Goal: Information Seeking & Learning: Learn about a topic

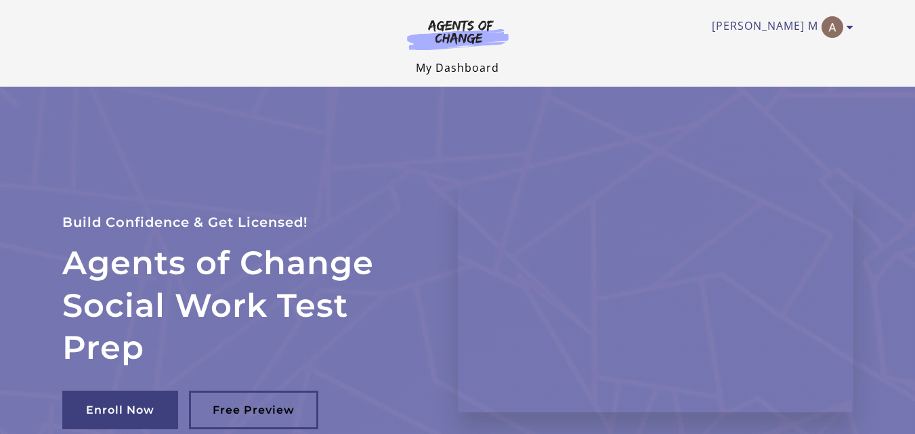
click at [452, 69] on link "My Dashboard" at bounding box center [457, 67] width 83 height 15
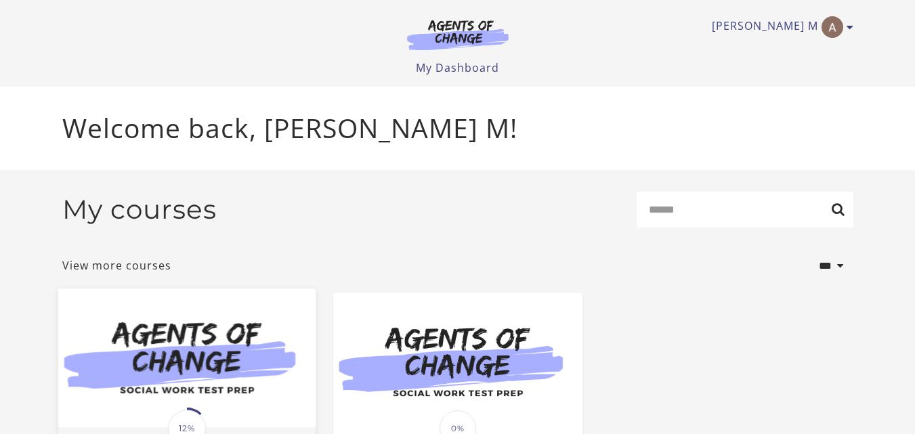
click at [177, 357] on img at bounding box center [186, 358] width 257 height 139
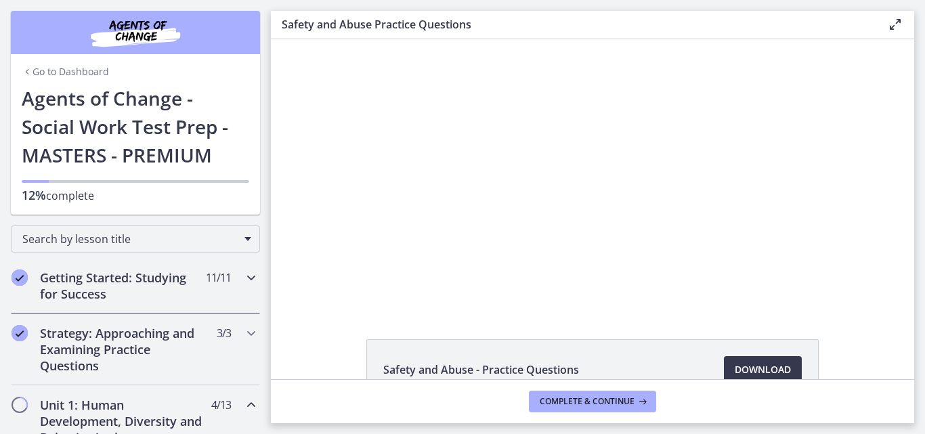
click at [100, 280] on h2 "Getting Started: Studying for Success" at bounding box center [122, 286] width 165 height 33
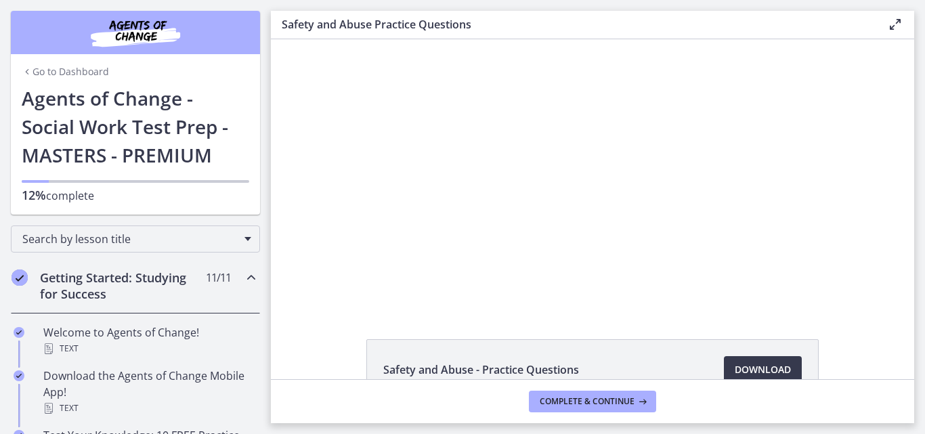
click at [133, 288] on h2 "Getting Started: Studying for Success" at bounding box center [122, 286] width 165 height 33
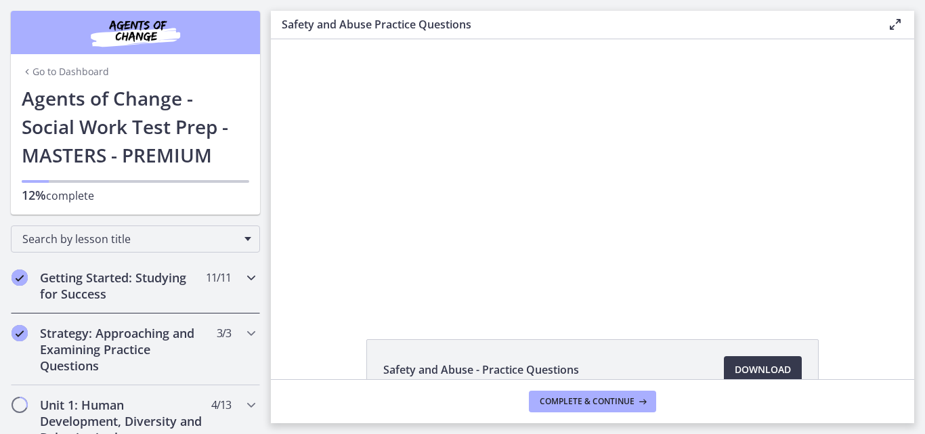
click at [133, 288] on h2 "Getting Started: Studying for Success" at bounding box center [122, 286] width 165 height 33
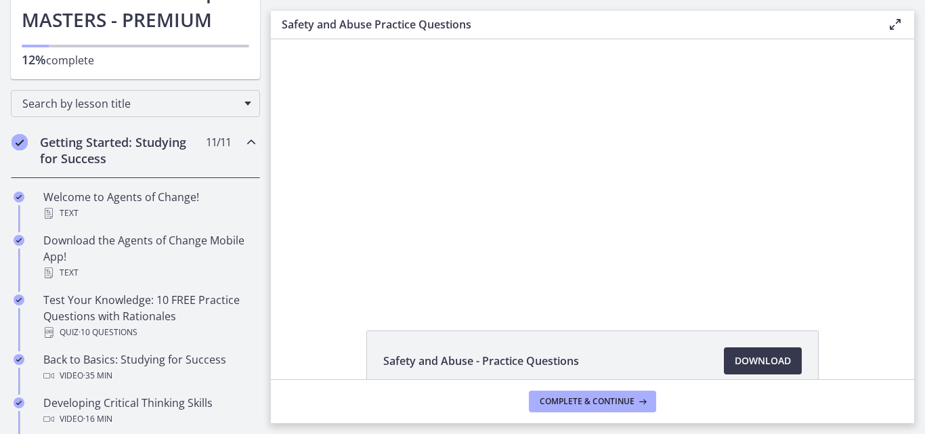
scroll to position [163, 0]
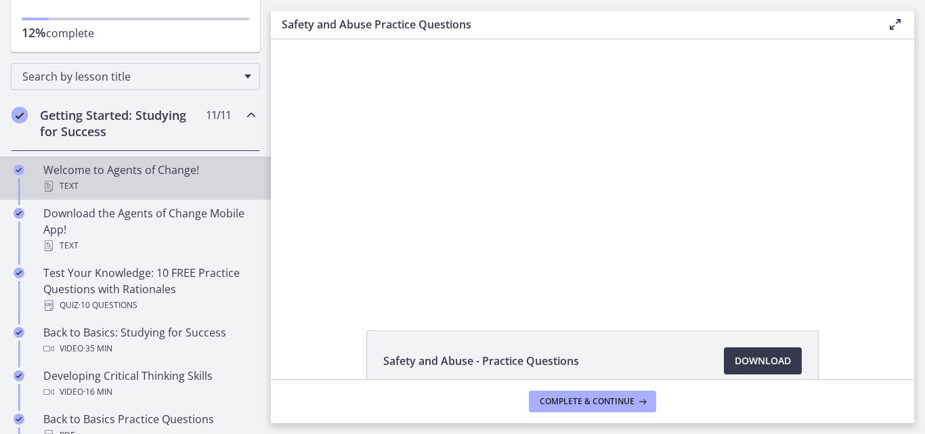
click at [144, 175] on div "Welcome to Agents of Change! Text" at bounding box center [148, 178] width 211 height 33
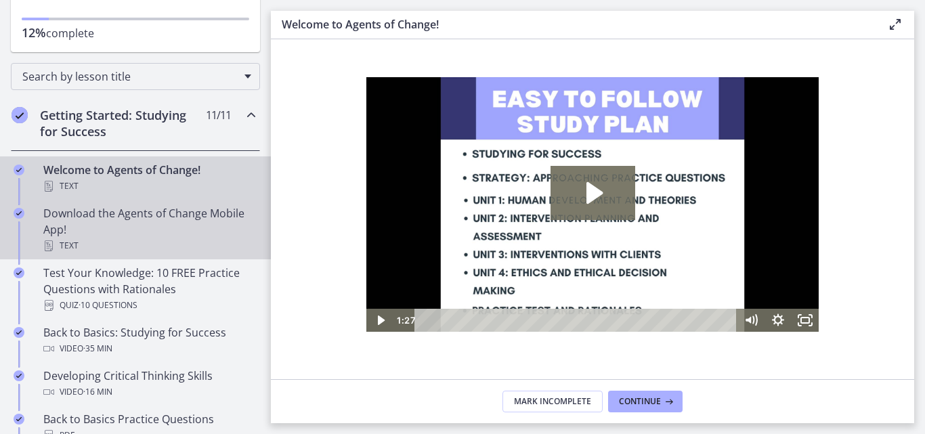
click at [139, 215] on div "Download the Agents of Change Mobile App! Text" at bounding box center [148, 229] width 211 height 49
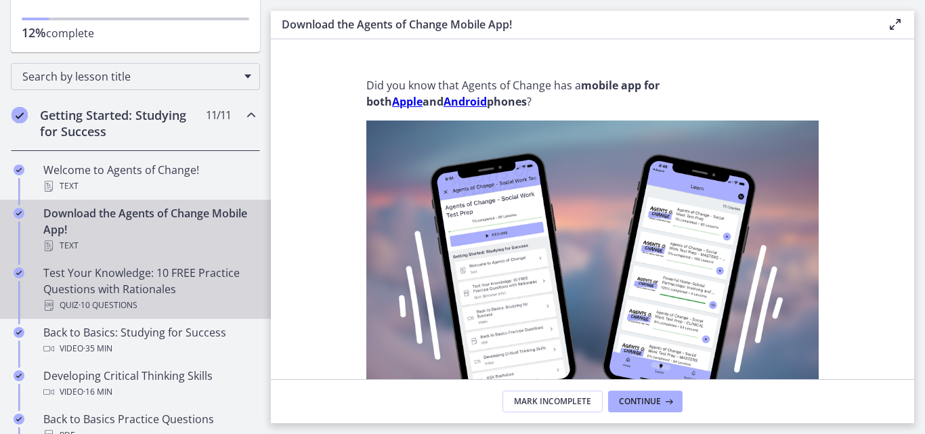
click at [125, 294] on div "Test Your Knowledge: 10 FREE Practice Questions with Rationales Quiz · 10 Quest…" at bounding box center [148, 289] width 211 height 49
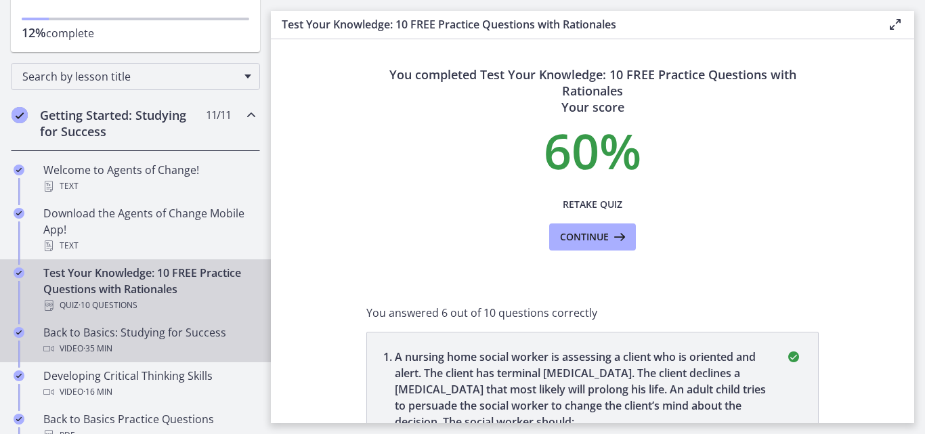
click at [137, 344] on div "Video · 35 min" at bounding box center [148, 349] width 211 height 16
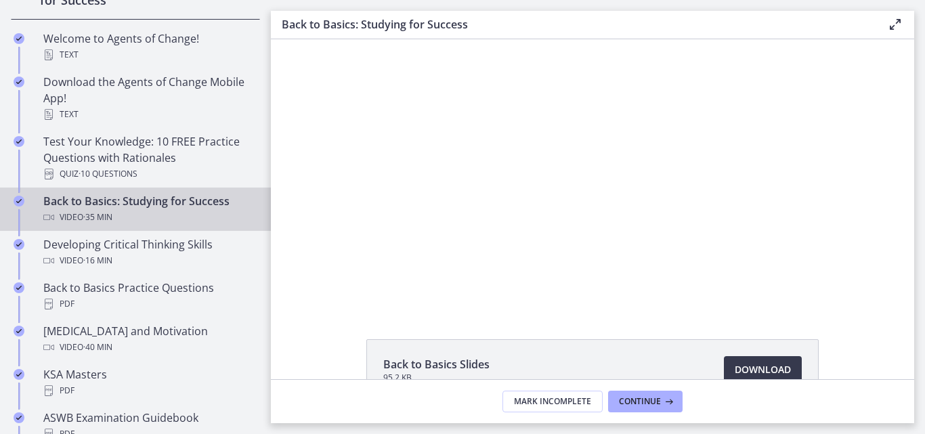
scroll to position [308, 0]
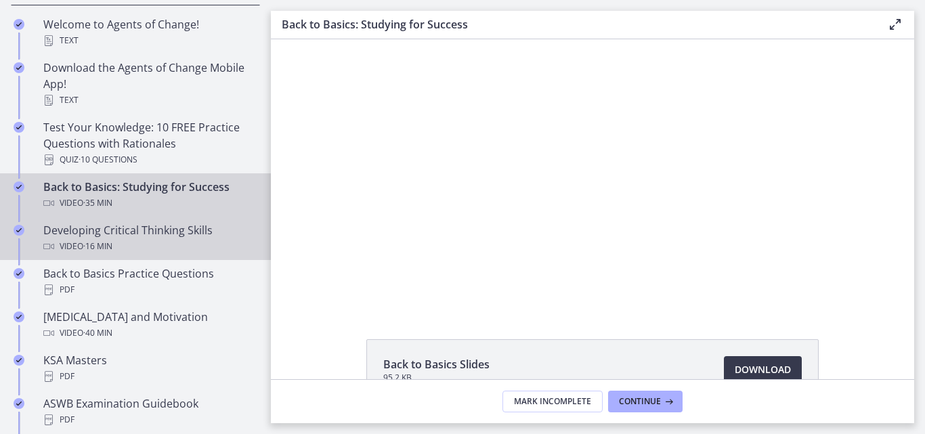
click at [191, 235] on div "Developing Critical Thinking Skills Video · 16 min" at bounding box center [148, 238] width 211 height 33
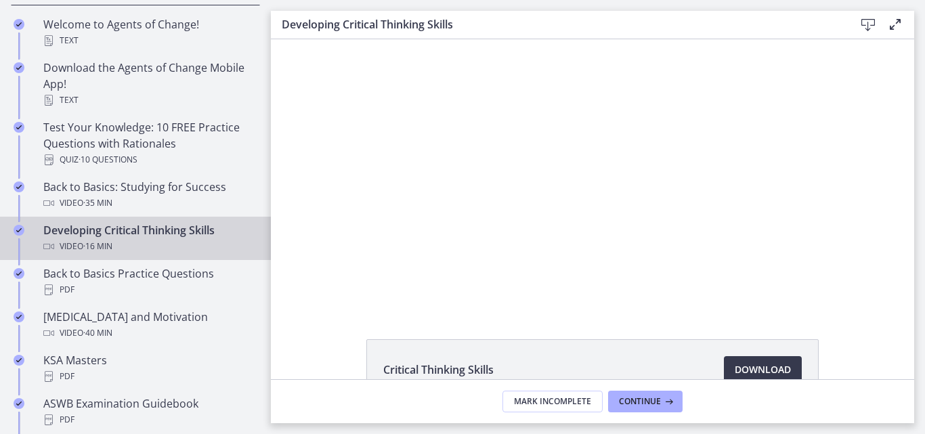
click at [678, 317] on div "Critical Thinking Skills Download Opens in a new window" at bounding box center [592, 209] width 643 height 340
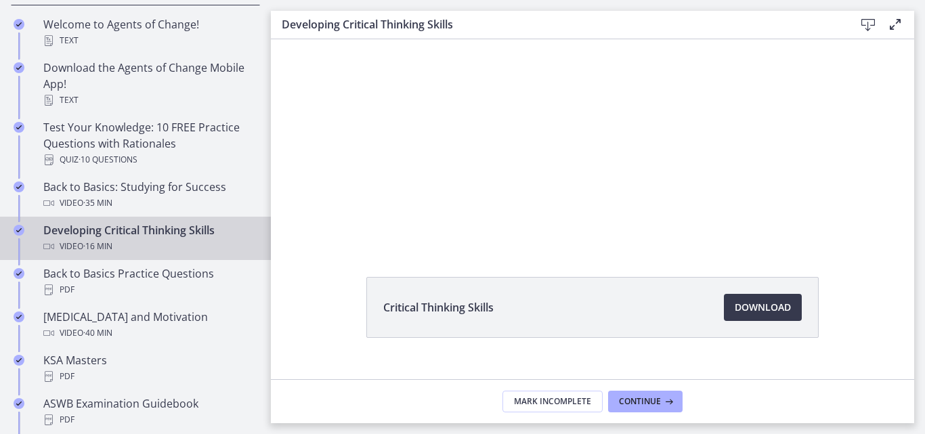
scroll to position [65, 0]
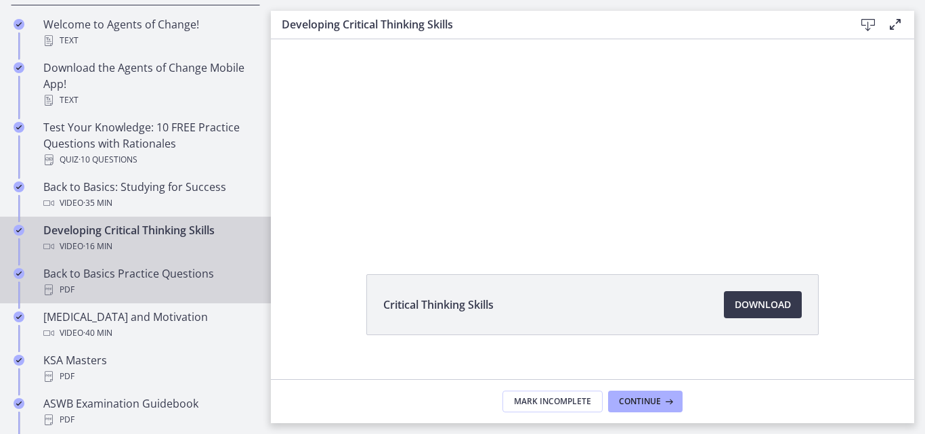
click at [161, 274] on div "Back to Basics Practice Questions PDF" at bounding box center [148, 282] width 211 height 33
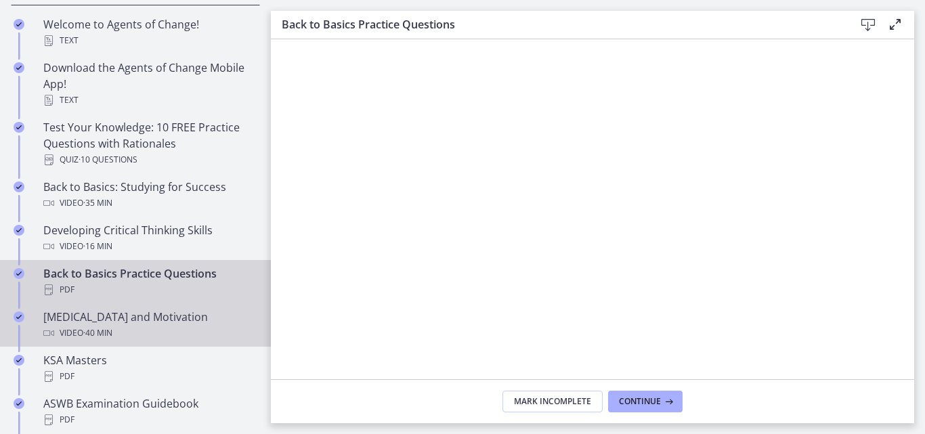
click at [150, 321] on div "[MEDICAL_DATA] and Motivation Video · 40 min" at bounding box center [148, 325] width 211 height 33
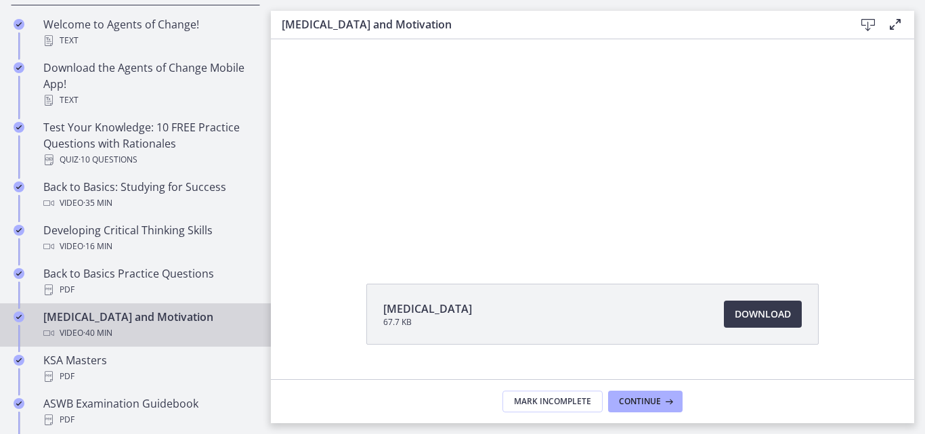
scroll to position [86, 0]
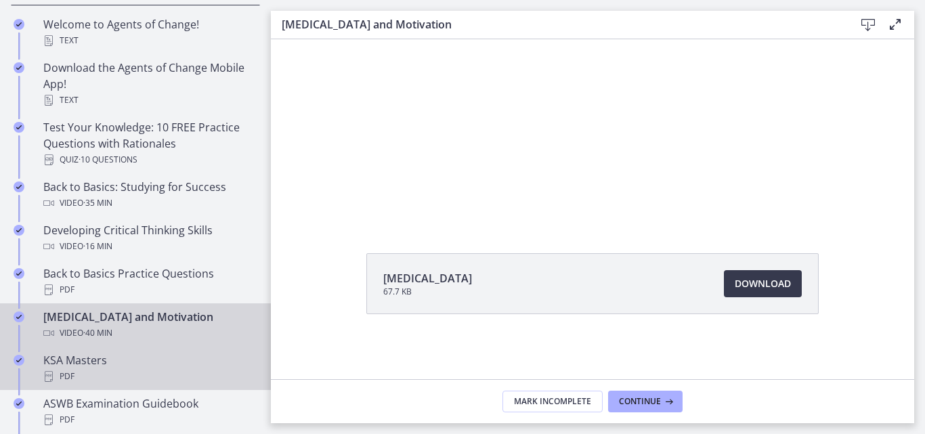
click at [112, 366] on div "KSA Masters PDF" at bounding box center [148, 368] width 211 height 33
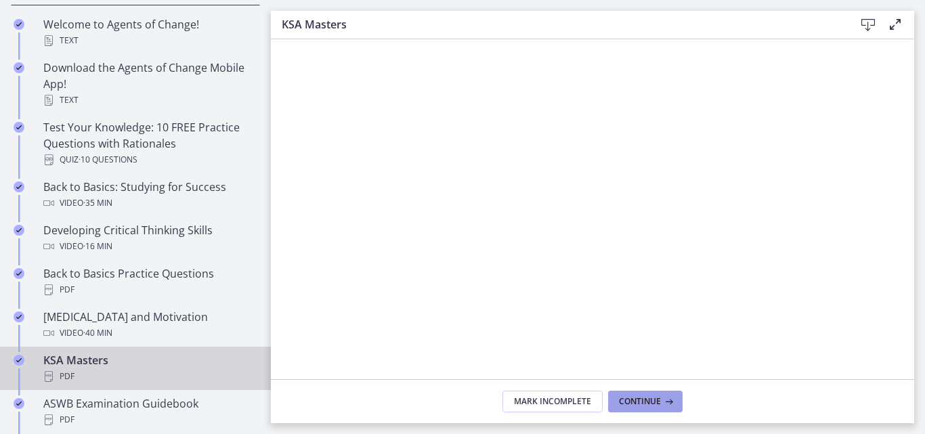
click at [634, 402] on span "Continue" at bounding box center [640, 401] width 42 height 11
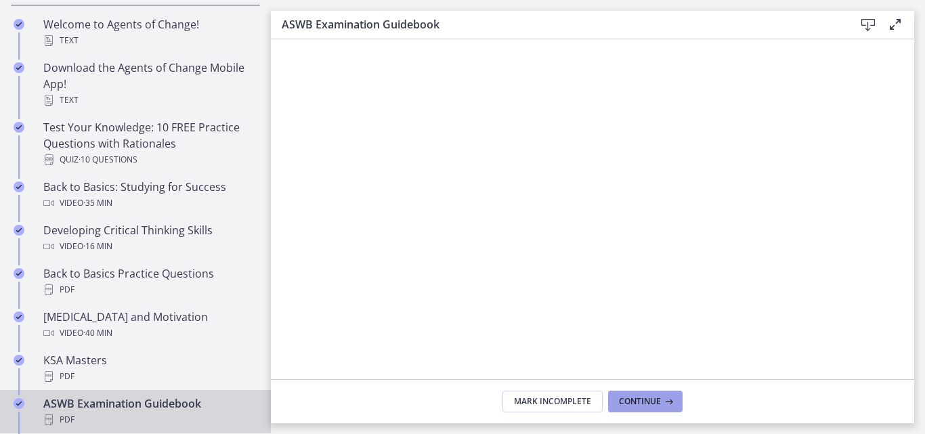
click at [631, 408] on button "Continue" at bounding box center [645, 402] width 75 height 22
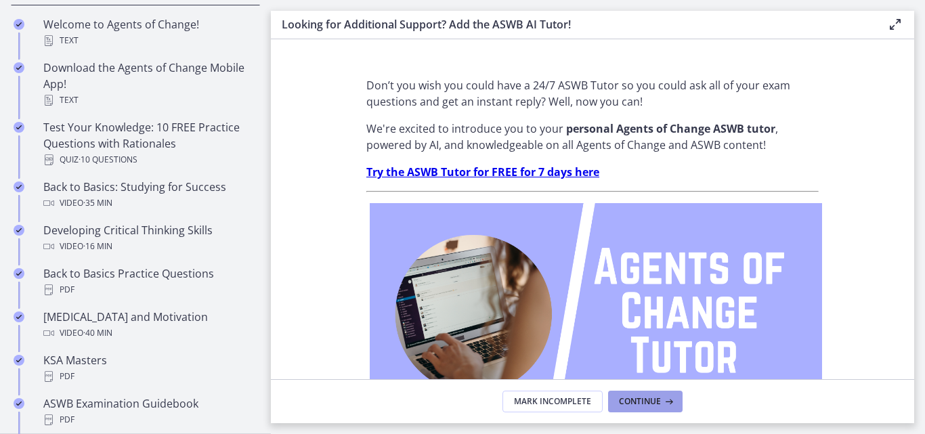
click at [637, 404] on span "Continue" at bounding box center [640, 401] width 42 height 11
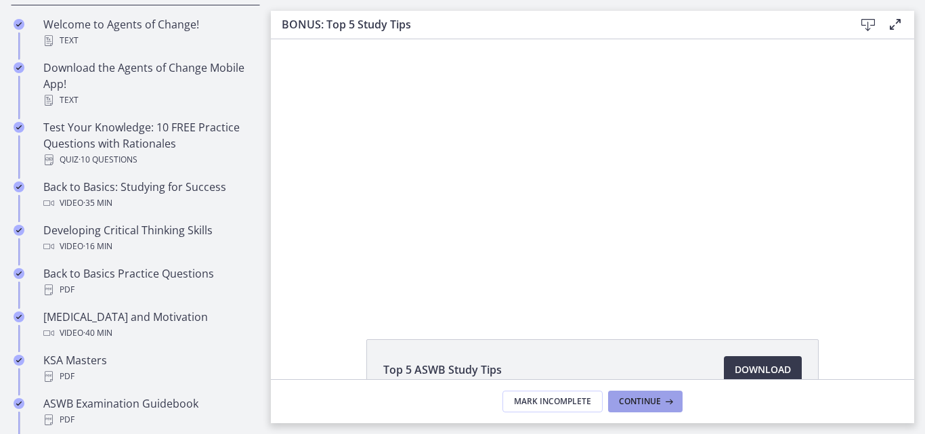
click at [637, 404] on span "Continue" at bounding box center [640, 401] width 42 height 11
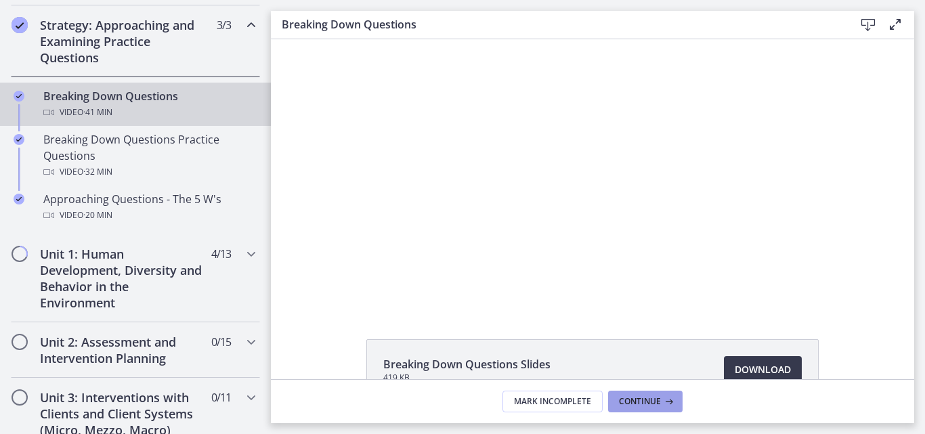
click at [637, 404] on span "Continue" at bounding box center [640, 401] width 42 height 11
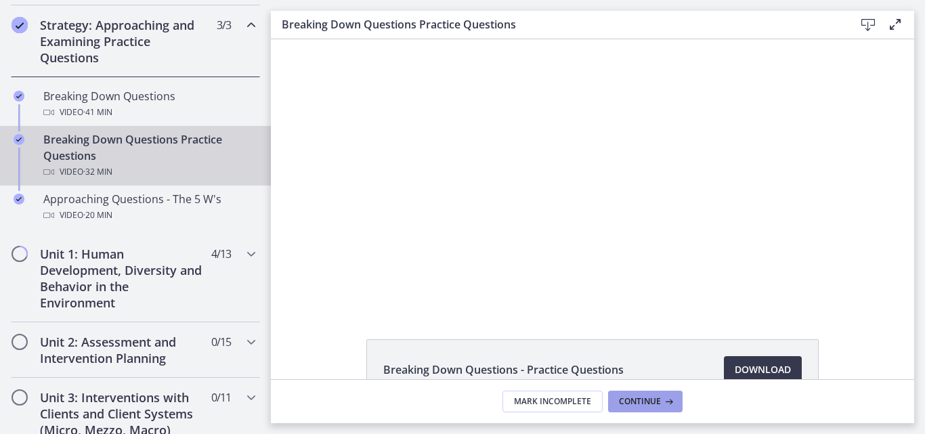
click at [637, 404] on span "Continue" at bounding box center [640, 401] width 42 height 11
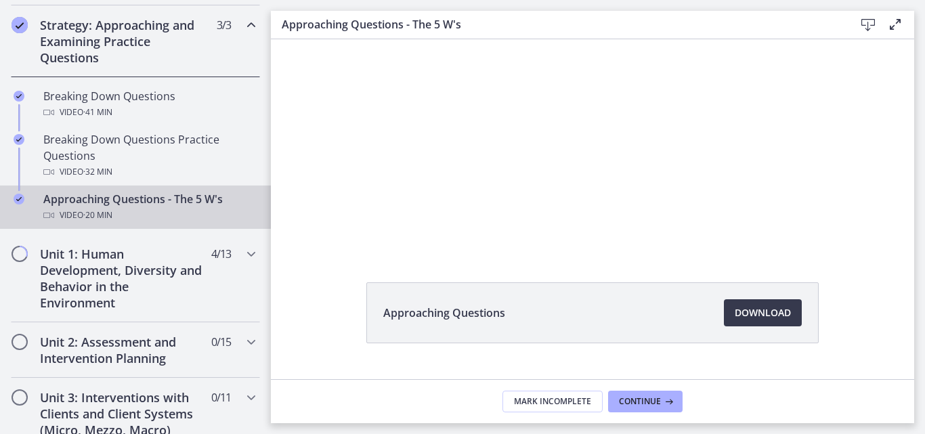
scroll to position [47, 0]
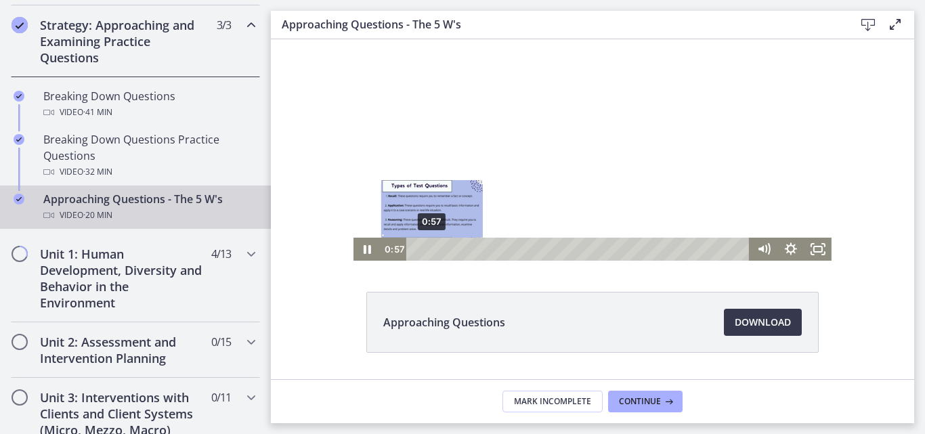
click at [427, 248] on div "0:57" at bounding box center [580, 249] width 327 height 23
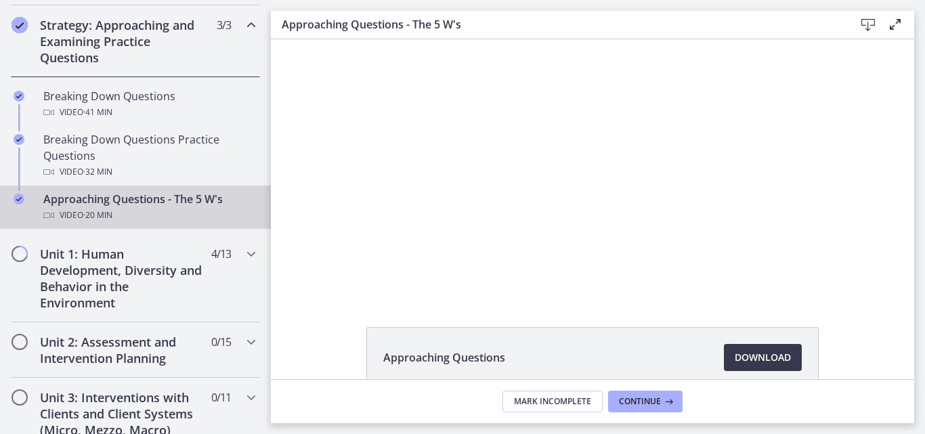
scroll to position [0, 0]
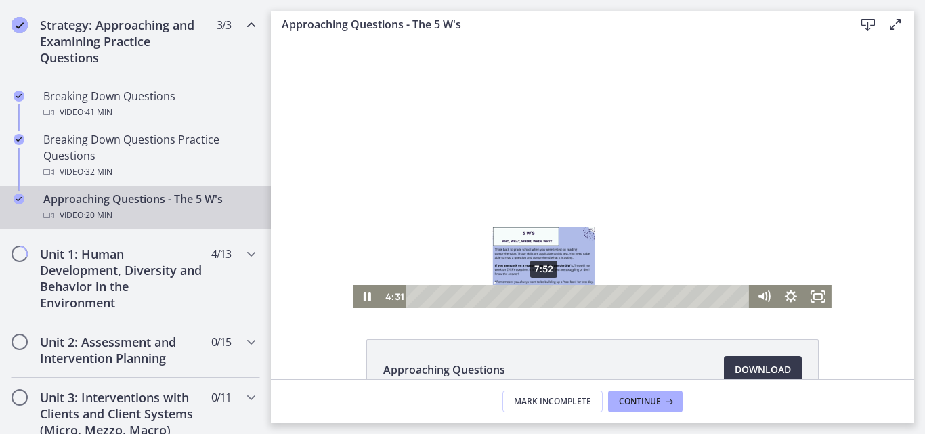
click at [539, 294] on div "7:52" at bounding box center [580, 296] width 327 height 23
click at [535, 295] on div "7:37" at bounding box center [580, 296] width 327 height 23
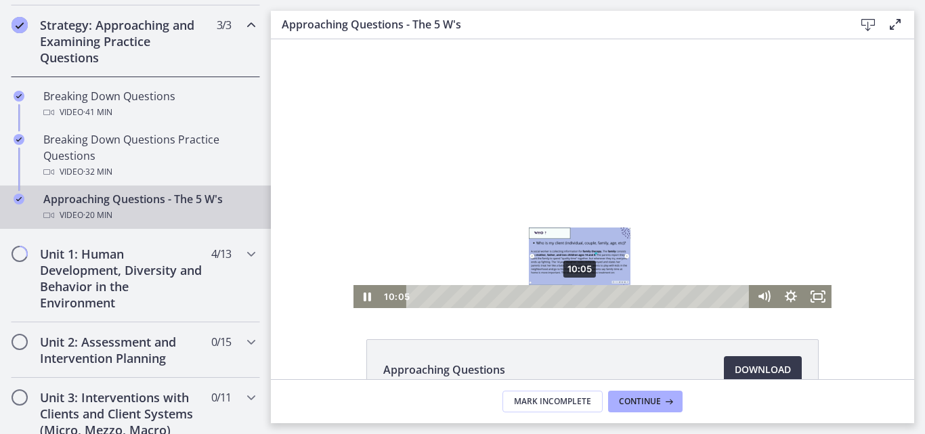
click at [575, 295] on div "10:05" at bounding box center [580, 296] width 327 height 23
click at [581, 295] on div "Playbar" at bounding box center [584, 296] width 7 height 7
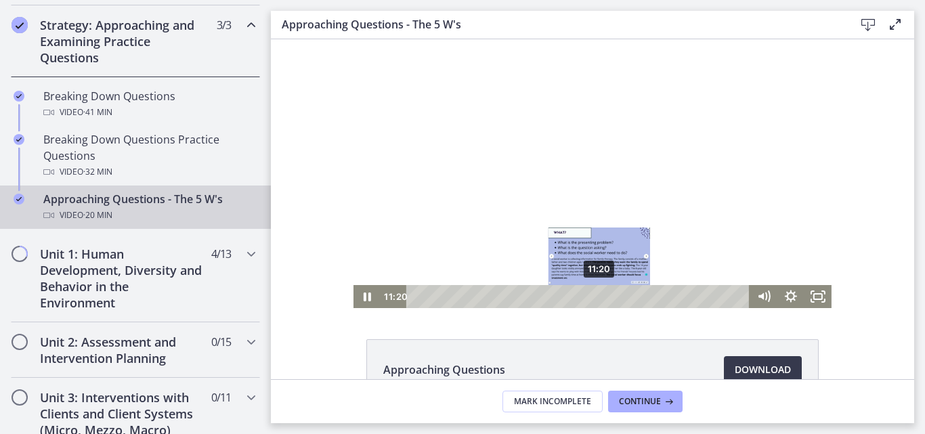
click at [595, 295] on div "11:20" at bounding box center [580, 296] width 327 height 23
click at [599, 295] on div "11:35" at bounding box center [580, 296] width 327 height 23
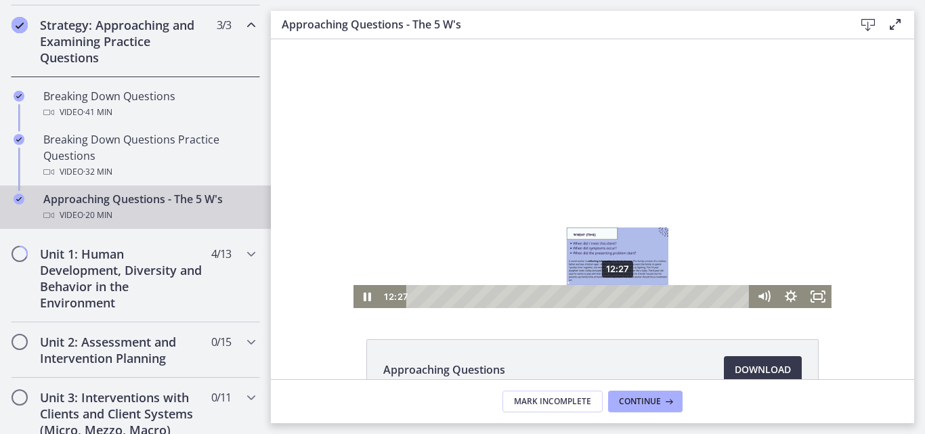
click at [614, 293] on div "12:27" at bounding box center [580, 296] width 327 height 23
click at [609, 294] on div "12:10" at bounding box center [580, 296] width 327 height 23
click at [622, 293] on div "12:57" at bounding box center [580, 296] width 327 height 23
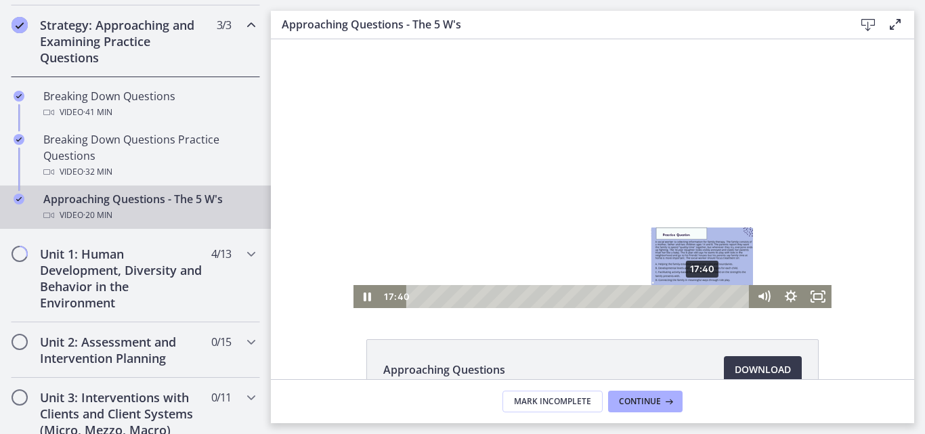
click at [698, 294] on div "17:40" at bounding box center [580, 296] width 327 height 23
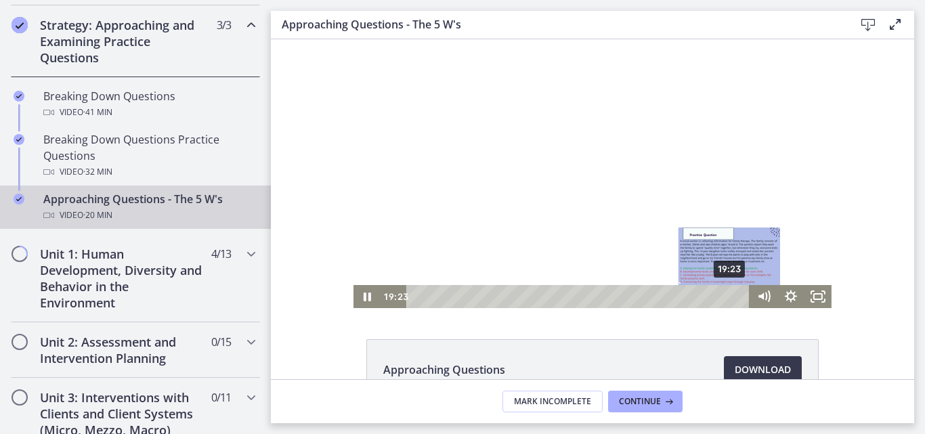
click at [726, 294] on div "19:23" at bounding box center [580, 296] width 327 height 23
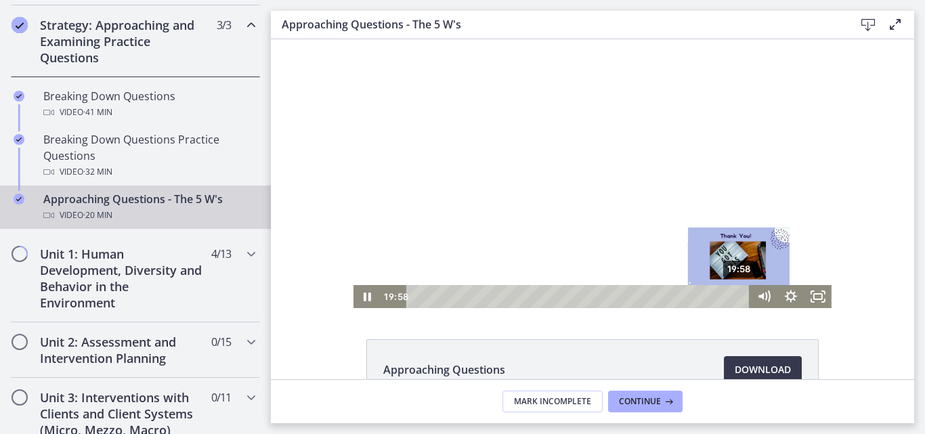
click at [736, 297] on div "19:58" at bounding box center [580, 296] width 327 height 23
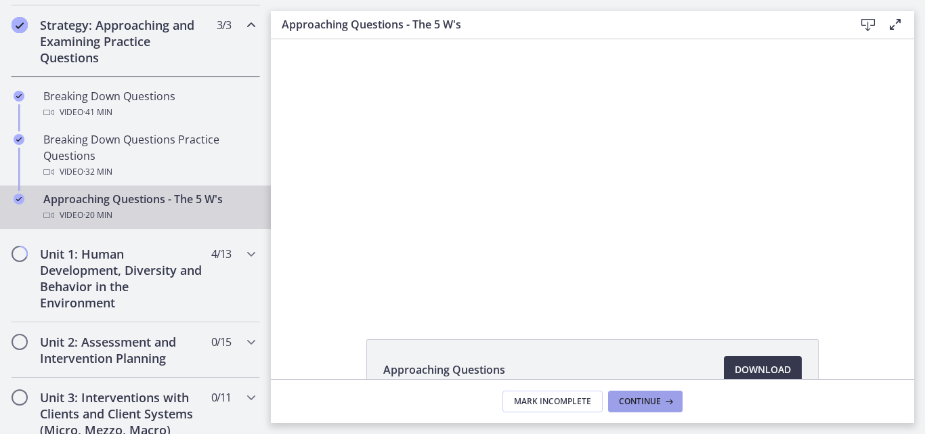
click at [644, 402] on span "Continue" at bounding box center [640, 401] width 42 height 11
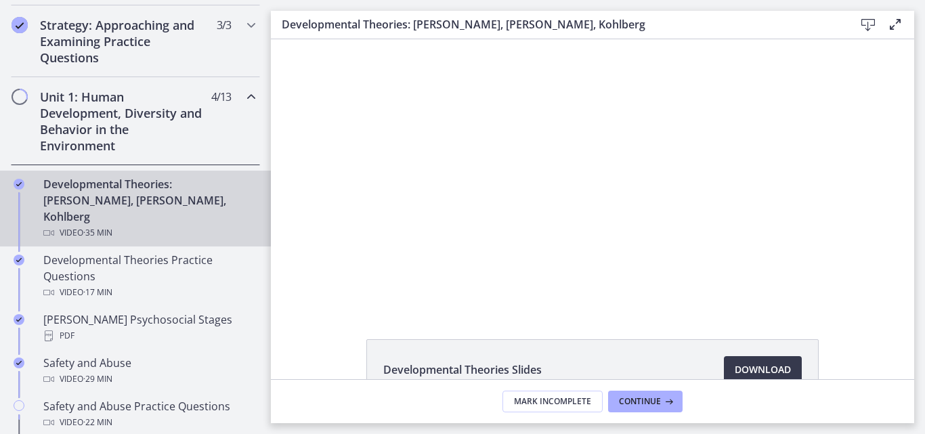
click at [686, 328] on div "Developmental Theories Slides Download Opens in a new window" at bounding box center [592, 209] width 643 height 340
click at [606, 380] on footer "Mark Incomplete Continue" at bounding box center [592, 401] width 643 height 44
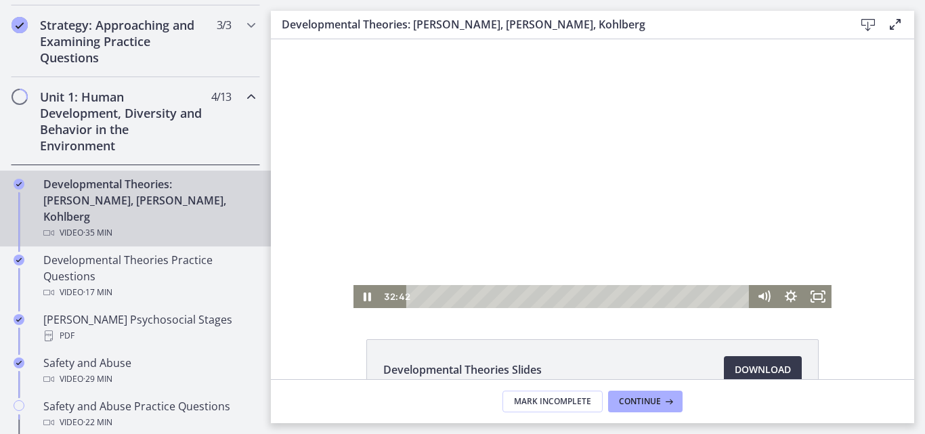
click at [535, 242] on div at bounding box center [593, 173] width 478 height 269
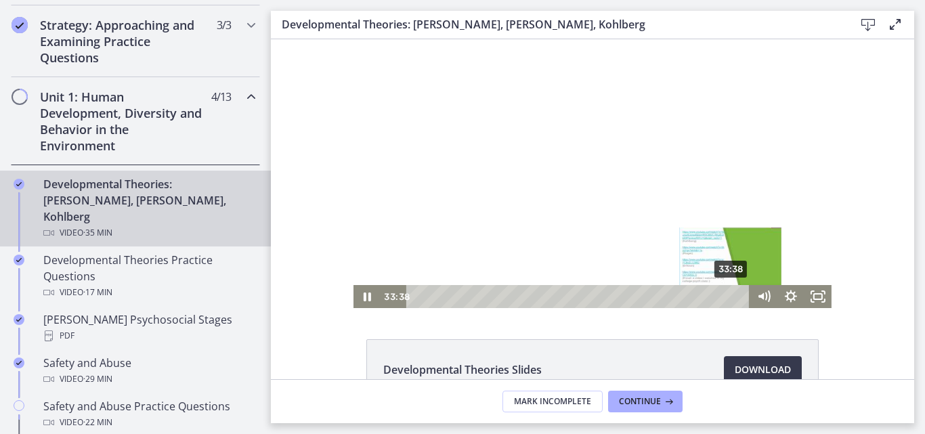
click at [727, 294] on div "33:38" at bounding box center [580, 296] width 327 height 23
click at [733, 293] on div "34:12" at bounding box center [580, 296] width 327 height 23
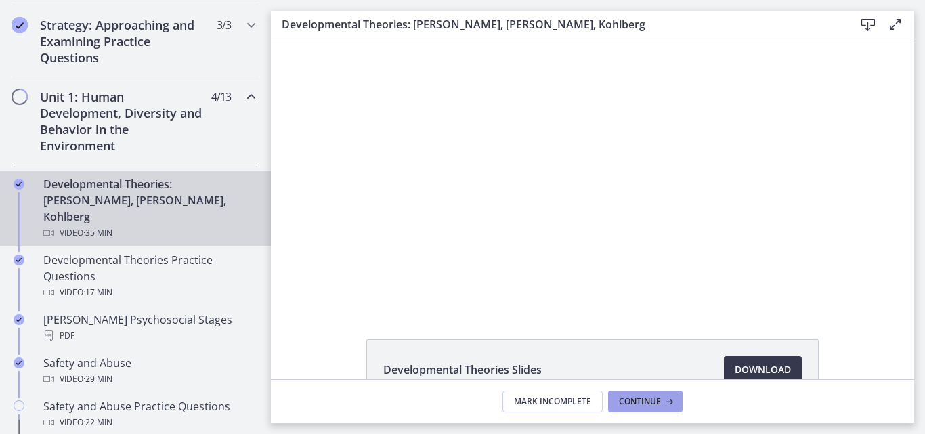
click at [637, 401] on span "Continue" at bounding box center [640, 401] width 42 height 11
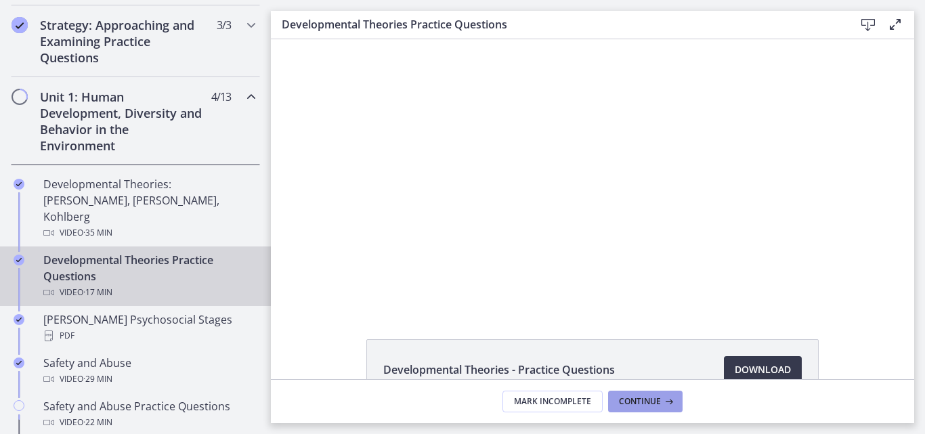
click at [637, 401] on span "Continue" at bounding box center [640, 401] width 42 height 11
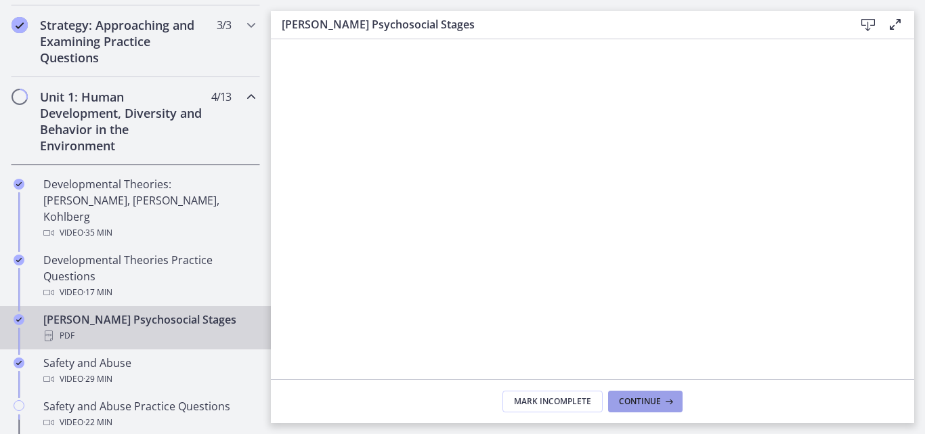
click at [634, 402] on span "Continue" at bounding box center [640, 401] width 42 height 11
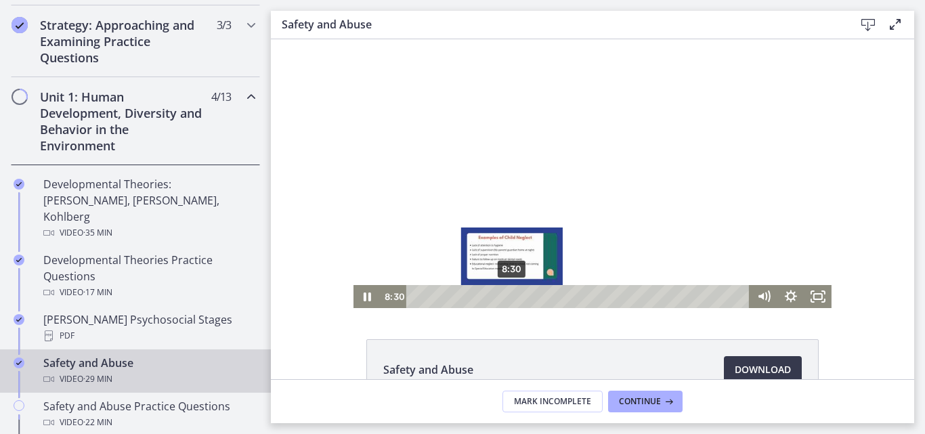
click at [507, 296] on div "8:30" at bounding box center [580, 296] width 327 height 23
click at [515, 295] on div "9:10" at bounding box center [580, 296] width 327 height 23
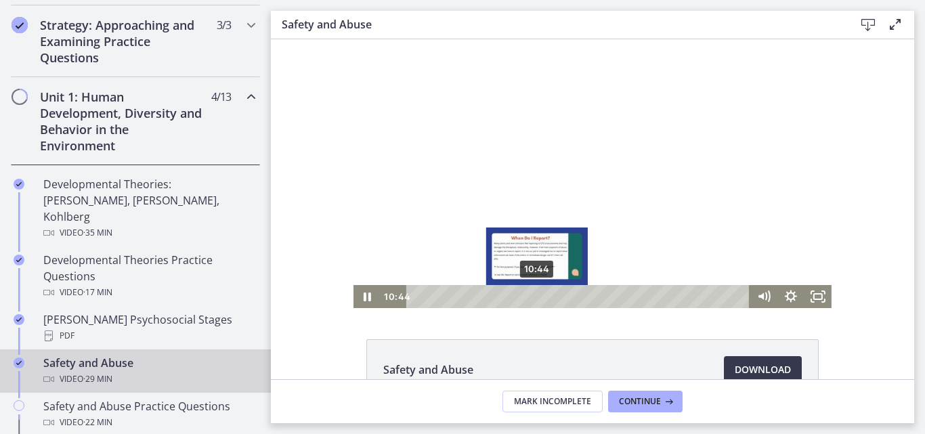
click at [532, 296] on div "10:44" at bounding box center [580, 296] width 327 height 23
click at [538, 296] on div "11:16" at bounding box center [580, 296] width 327 height 23
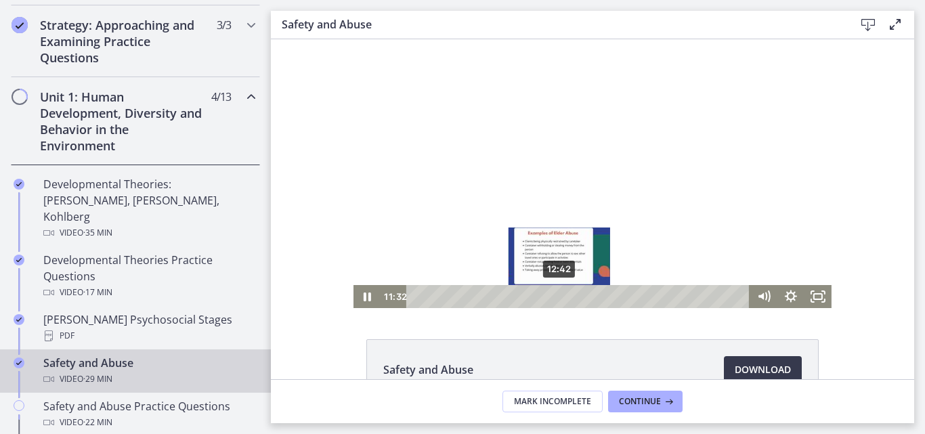
click at [555, 295] on div "12:42" at bounding box center [580, 296] width 327 height 23
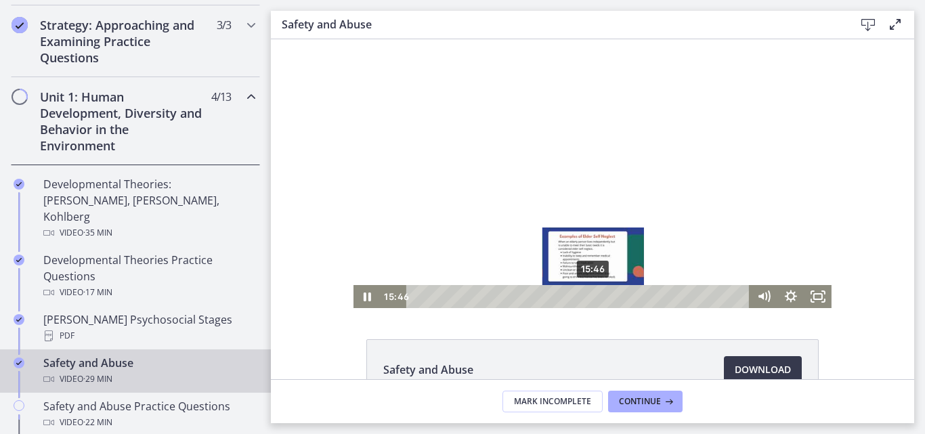
click at [589, 298] on div "15:46" at bounding box center [580, 296] width 327 height 23
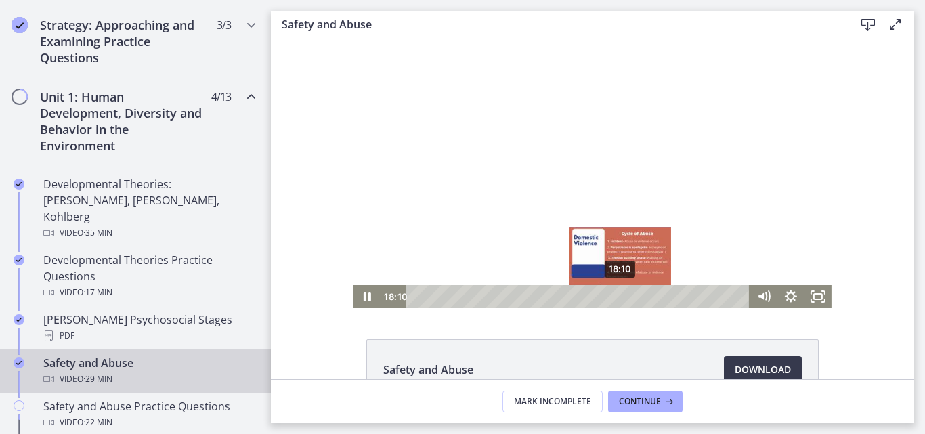
click at [616, 299] on div "18:10" at bounding box center [580, 296] width 327 height 23
click at [616, 296] on div "18:06" at bounding box center [580, 296] width 327 height 23
click at [624, 296] on div "18:50" at bounding box center [580, 296] width 327 height 23
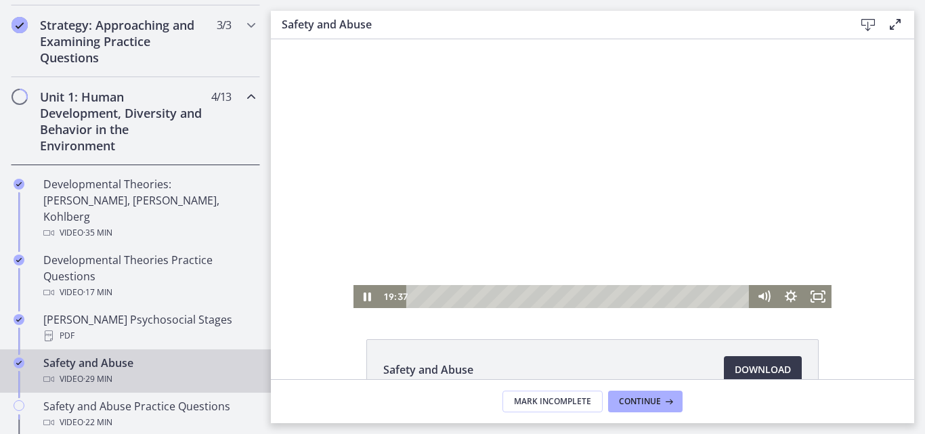
click at [618, 280] on div at bounding box center [593, 173] width 478 height 269
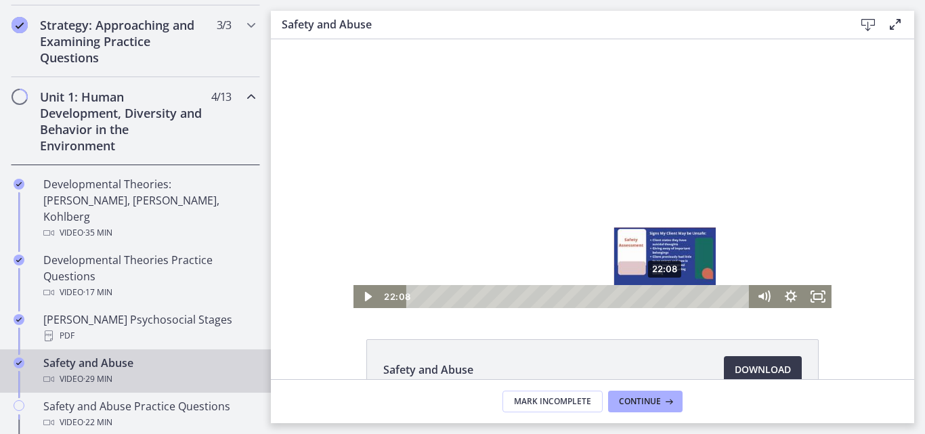
click at [661, 295] on div "22:08" at bounding box center [580, 296] width 327 height 23
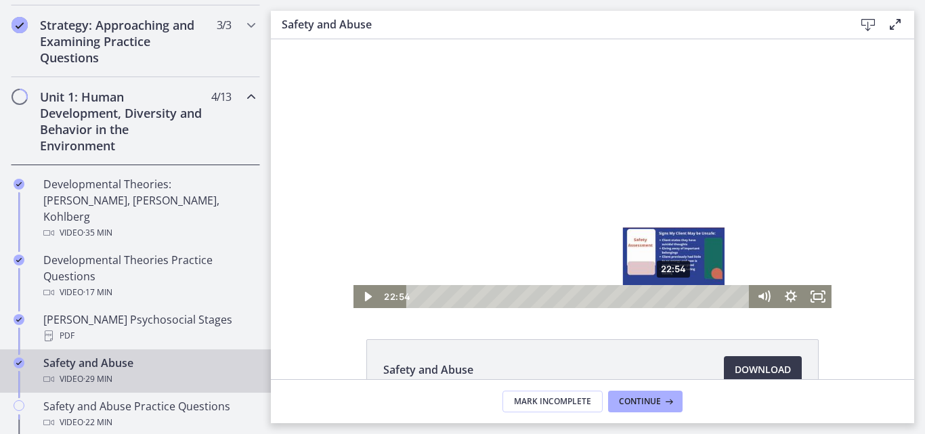
click at [670, 297] on div "22:54" at bounding box center [580, 296] width 327 height 23
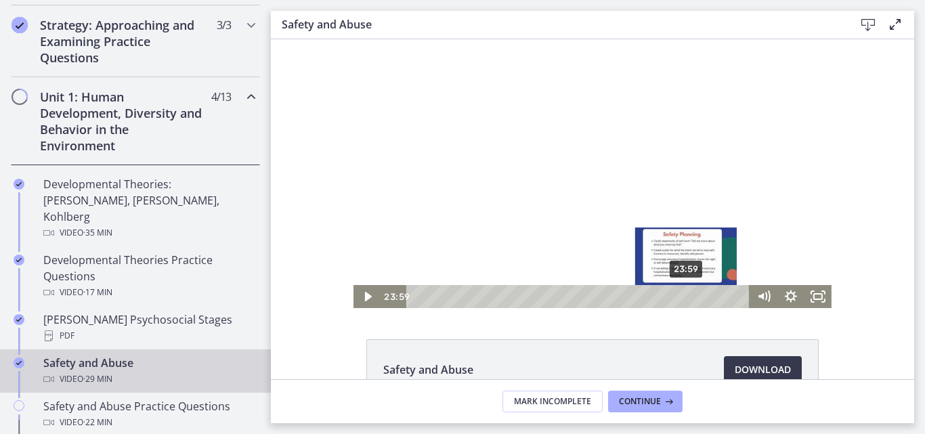
click at [682, 298] on div "23:59" at bounding box center [580, 296] width 327 height 23
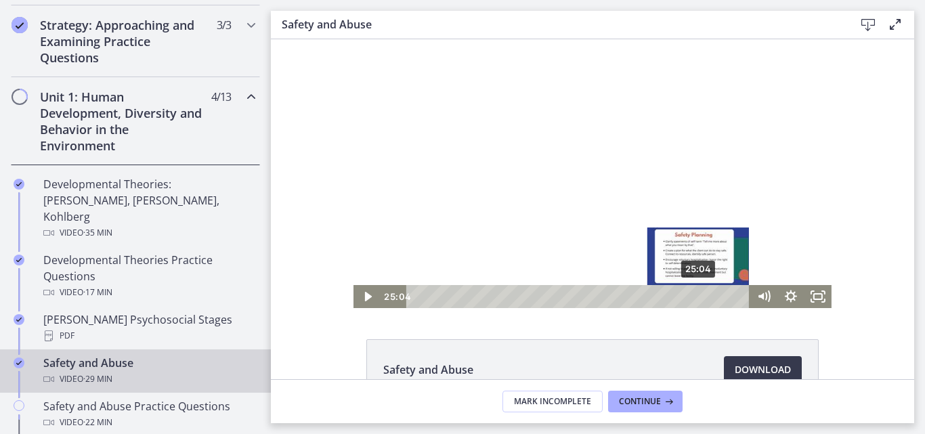
click at [694, 297] on div "25:04" at bounding box center [580, 296] width 327 height 23
click at [703, 297] on div "25:51" at bounding box center [580, 296] width 327 height 23
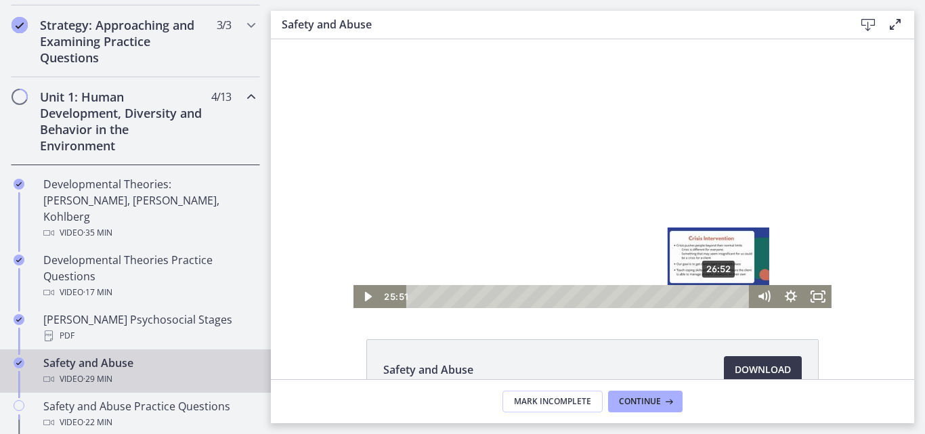
click at [715, 295] on div "26:52" at bounding box center [580, 296] width 327 height 23
click at [724, 296] on div "27:42" at bounding box center [580, 296] width 327 height 23
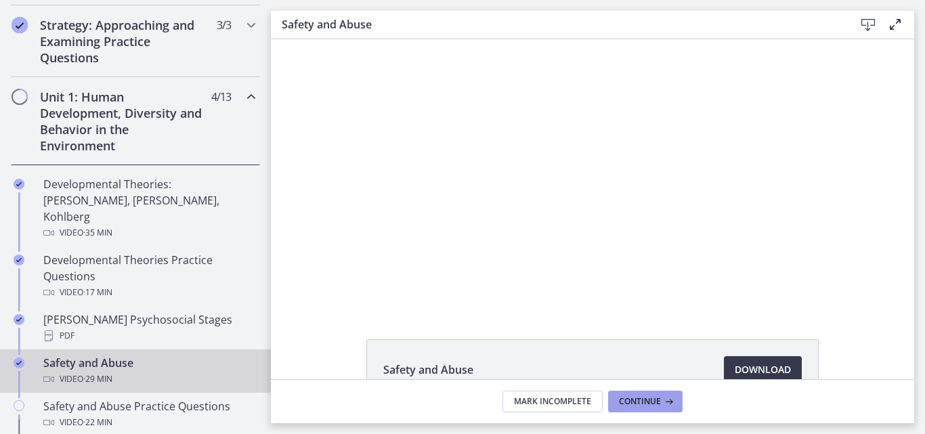
click at [641, 401] on span "Continue" at bounding box center [640, 401] width 42 height 11
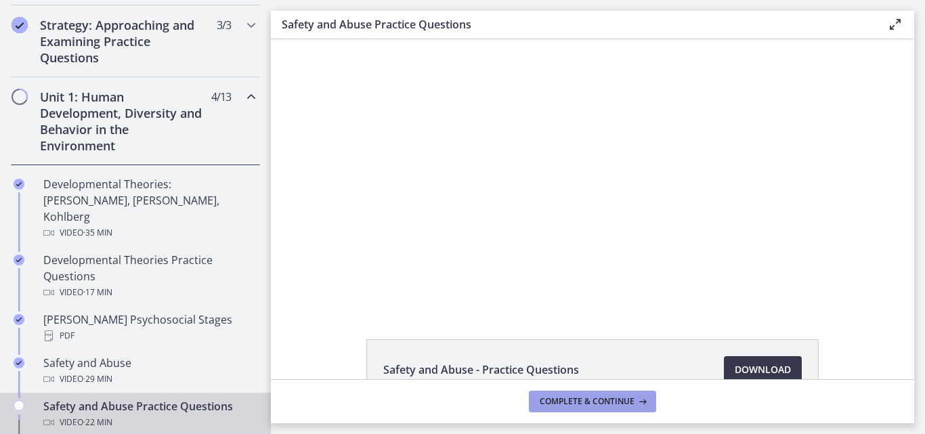
click at [641, 401] on icon at bounding box center [642, 401] width 14 height 11
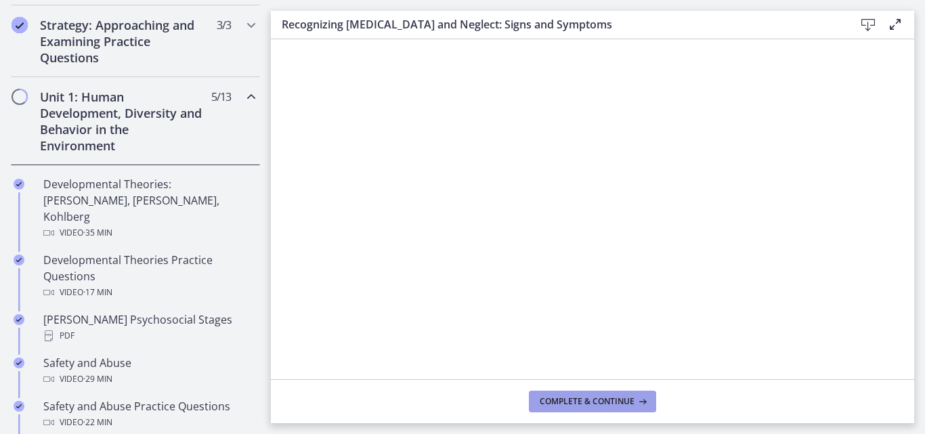
click at [641, 401] on icon at bounding box center [642, 401] width 14 height 11
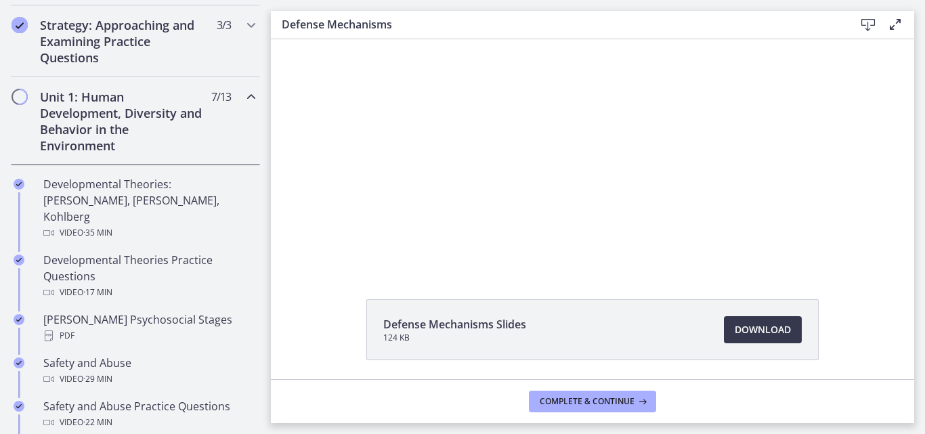
scroll to position [39, 0]
drag, startPoint x: 908, startPoint y: 218, endPoint x: 627, endPoint y: 247, distance: 282.6
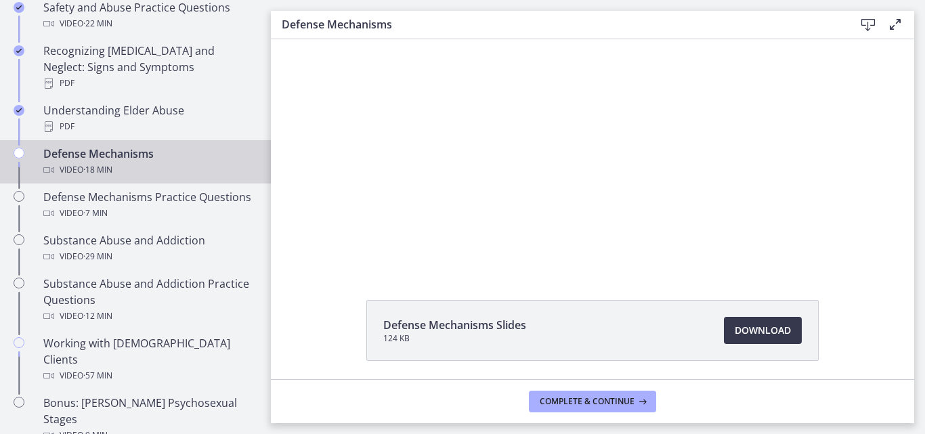
scroll to position [714, 0]
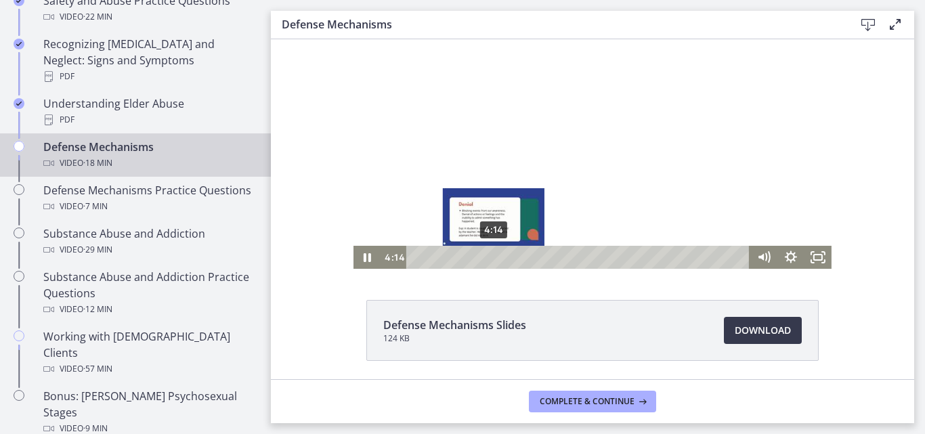
click at [489, 257] on div "4:14" at bounding box center [580, 257] width 327 height 23
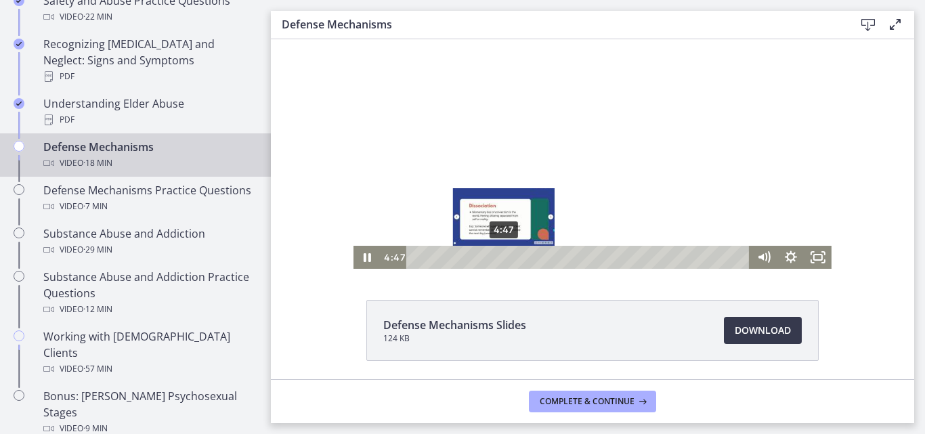
click at [500, 257] on div "Playbar" at bounding box center [503, 256] width 7 height 7
click at [508, 257] on div "Playbar" at bounding box center [511, 256] width 7 height 7
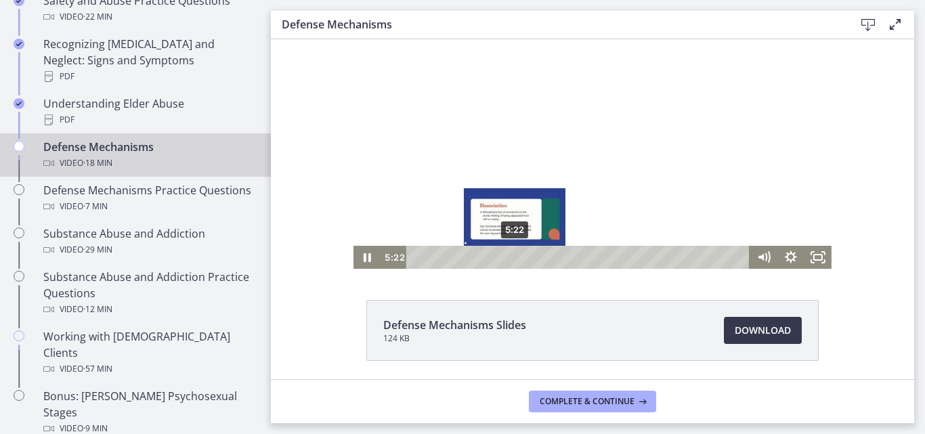
click at [511, 257] on div "Playbar" at bounding box center [514, 256] width 7 height 7
click at [515, 255] on div "5:38" at bounding box center [580, 257] width 327 height 23
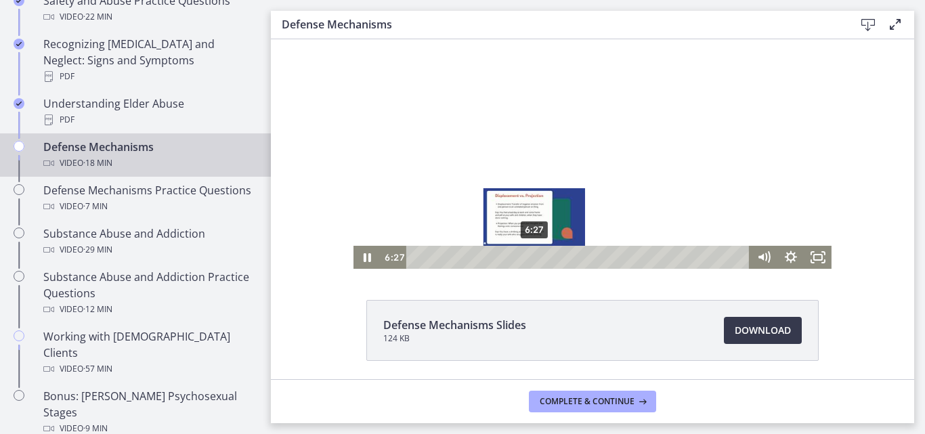
click at [530, 255] on div "6:27" at bounding box center [580, 257] width 327 height 23
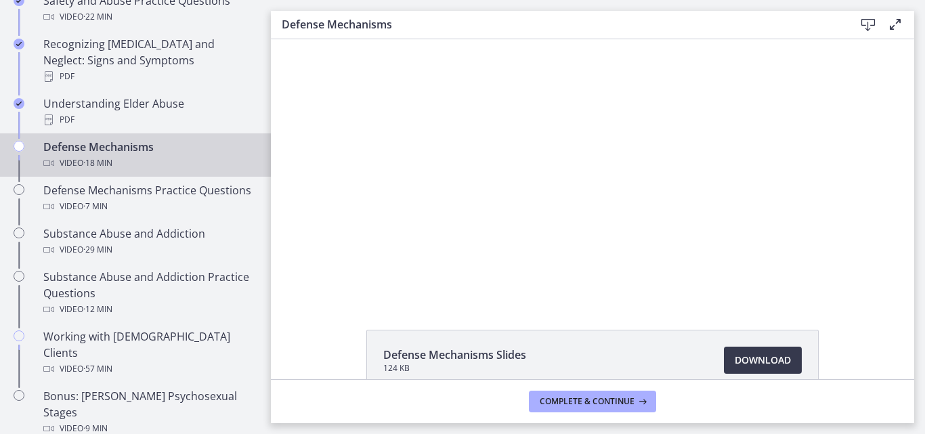
scroll to position [0, 0]
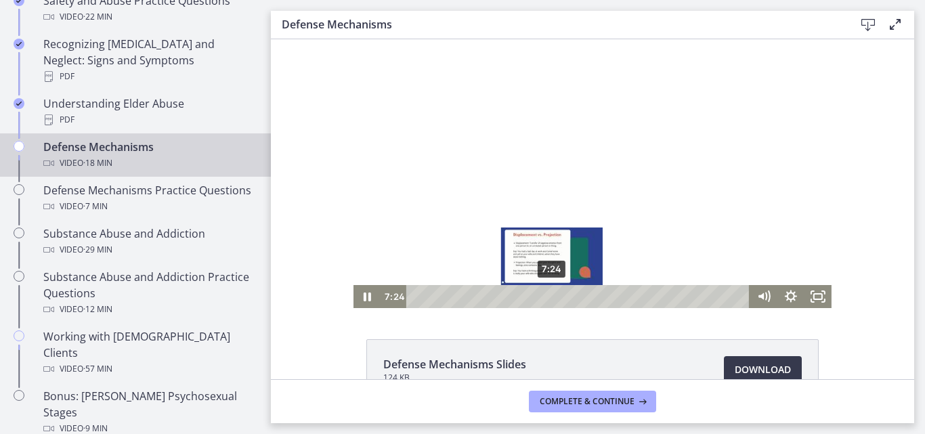
click at [547, 297] on div "7:24" at bounding box center [580, 296] width 327 height 23
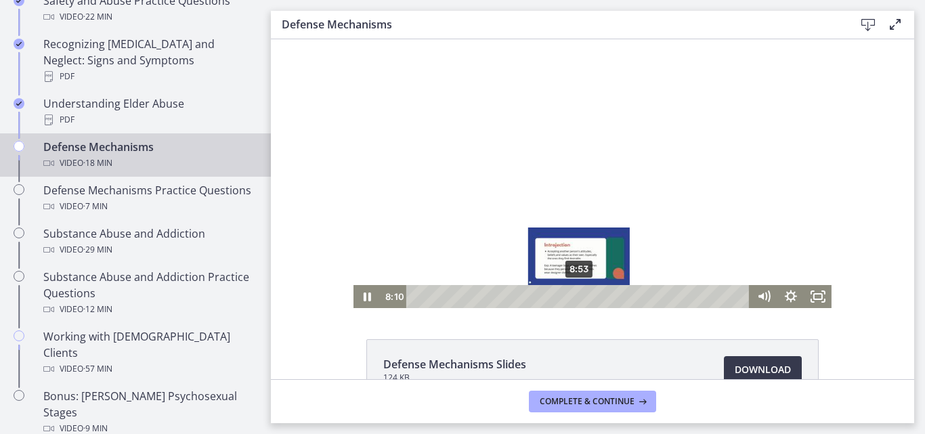
click at [574, 295] on div "8:53" at bounding box center [580, 296] width 327 height 23
click at [578, 296] on div "9:06" at bounding box center [580, 296] width 327 height 23
click at [585, 296] on div "9:26" at bounding box center [580, 296] width 327 height 23
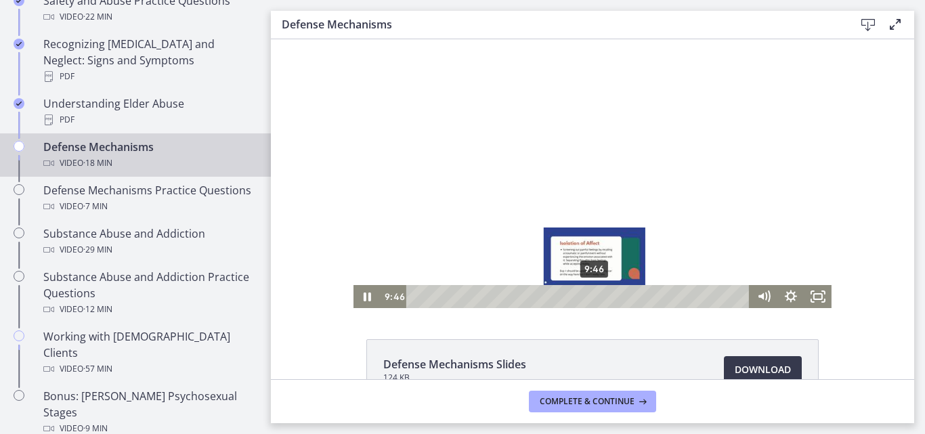
click at [591, 297] on div "9:46" at bounding box center [580, 296] width 327 height 23
click at [593, 296] on div "9:52" at bounding box center [580, 296] width 327 height 23
click at [596, 296] on div "Playbar" at bounding box center [599, 296] width 7 height 7
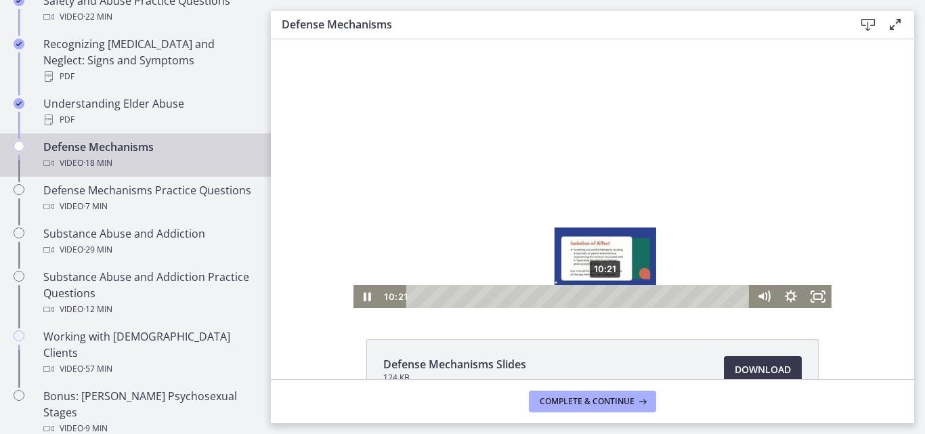
click at [601, 296] on div "10:21" at bounding box center [580, 296] width 327 height 23
click at [603, 296] on div "Playbar" at bounding box center [606, 296] width 7 height 7
click at [606, 296] on div "Playbar" at bounding box center [609, 296] width 7 height 7
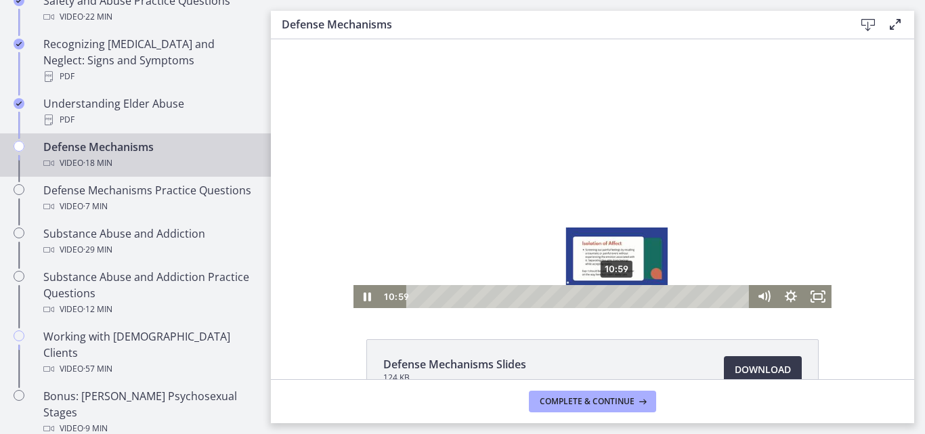
click at [613, 296] on div "10:59" at bounding box center [580, 296] width 327 height 23
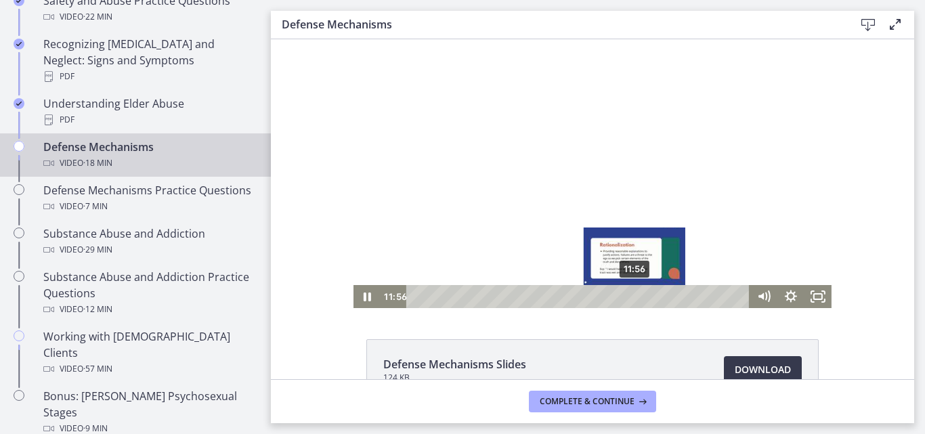
click at [631, 293] on div "11:56" at bounding box center [580, 296] width 327 height 23
click at [635, 293] on div "12:12" at bounding box center [580, 296] width 327 height 23
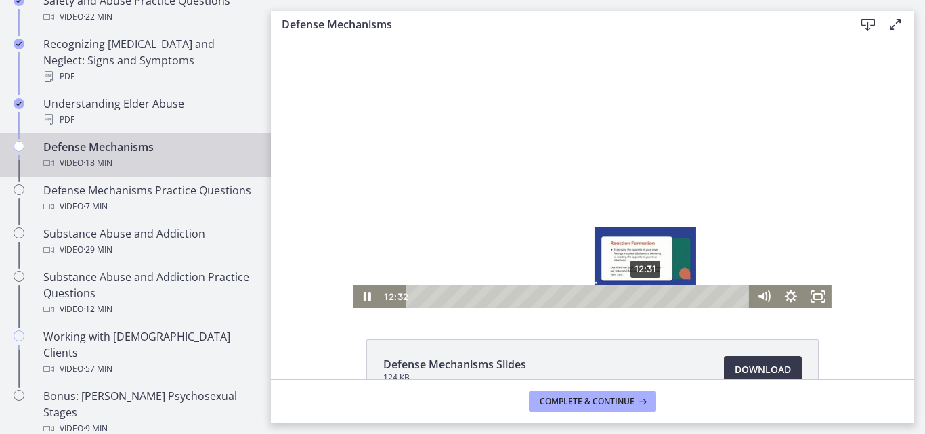
click at [641, 295] on div "12:31" at bounding box center [580, 296] width 327 height 23
click at [645, 295] on div "12:45" at bounding box center [580, 296] width 327 height 23
click at [650, 295] on div "12:58" at bounding box center [580, 296] width 327 height 23
click at [656, 295] on div "13:18" at bounding box center [580, 296] width 327 height 23
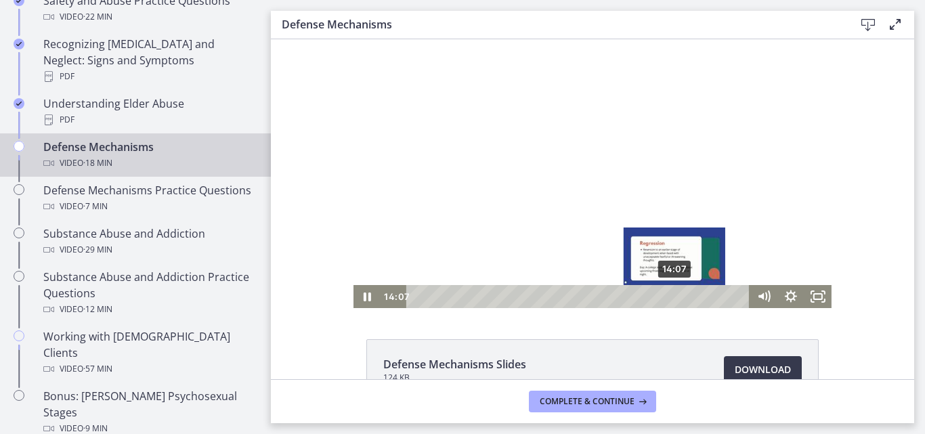
click at [671, 298] on div "14:07" at bounding box center [580, 296] width 327 height 23
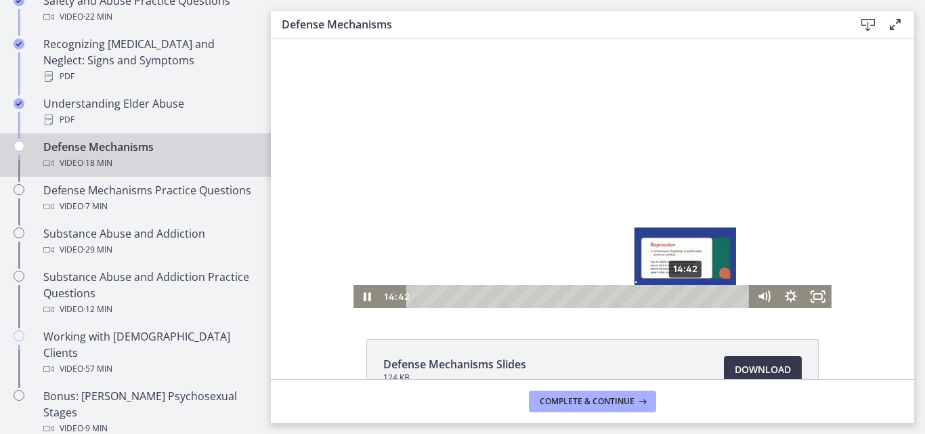
click at [681, 295] on div "14:42" at bounding box center [580, 296] width 327 height 23
click at [689, 295] on div "15:06" at bounding box center [580, 296] width 327 height 23
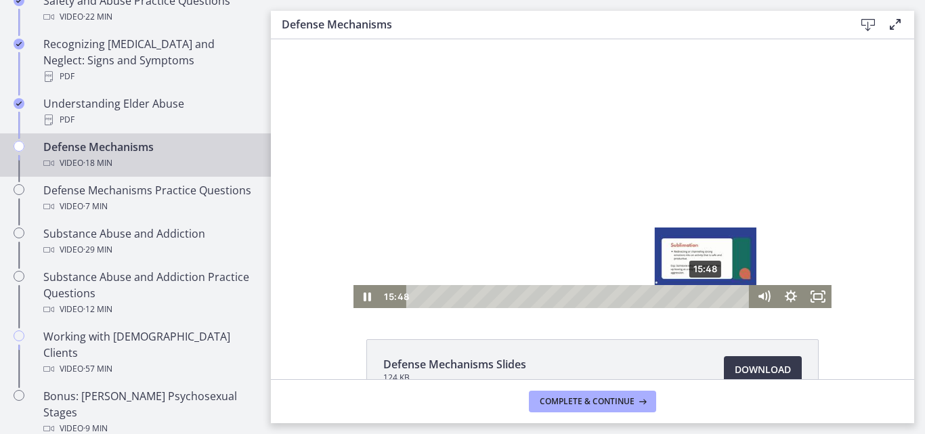
click at [702, 293] on div "15:48" at bounding box center [580, 296] width 327 height 23
click at [708, 296] on div "16:10" at bounding box center [580, 296] width 327 height 23
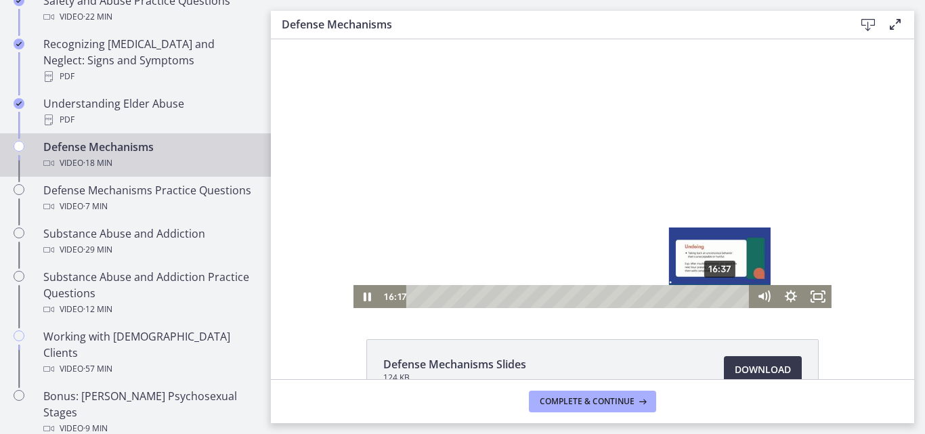
click at [717, 296] on div "16:37" at bounding box center [580, 296] width 327 height 23
click at [723, 296] on div "16:57" at bounding box center [580, 296] width 327 height 23
click at [729, 296] on div "17:17" at bounding box center [580, 296] width 327 height 23
click at [730, 296] on div "Playbar" at bounding box center [733, 296] width 7 height 7
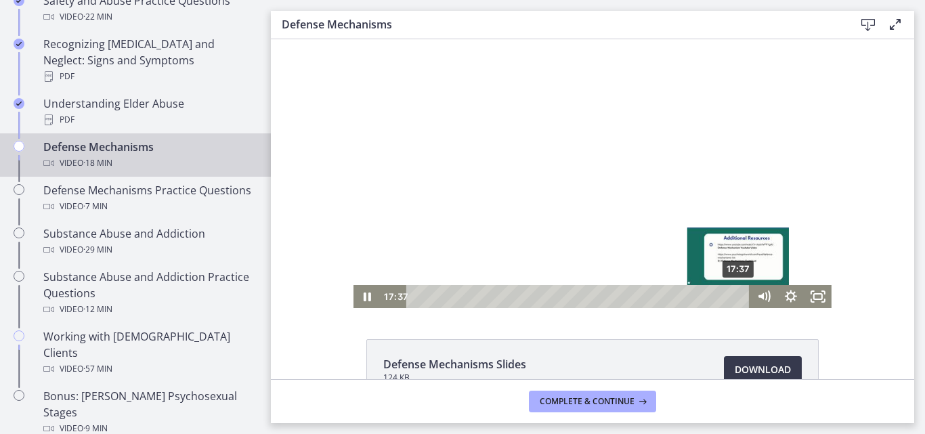
click at [735, 297] on div "17:37" at bounding box center [580, 296] width 327 height 23
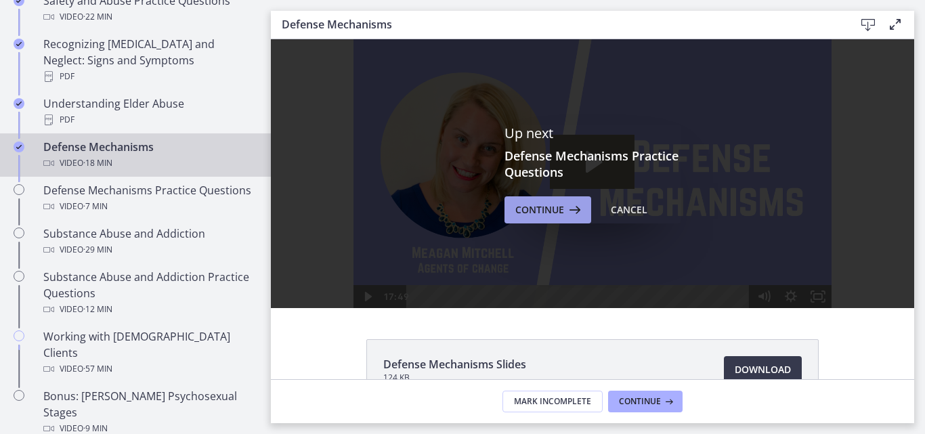
click at [536, 210] on span "Continue" at bounding box center [539, 210] width 49 height 16
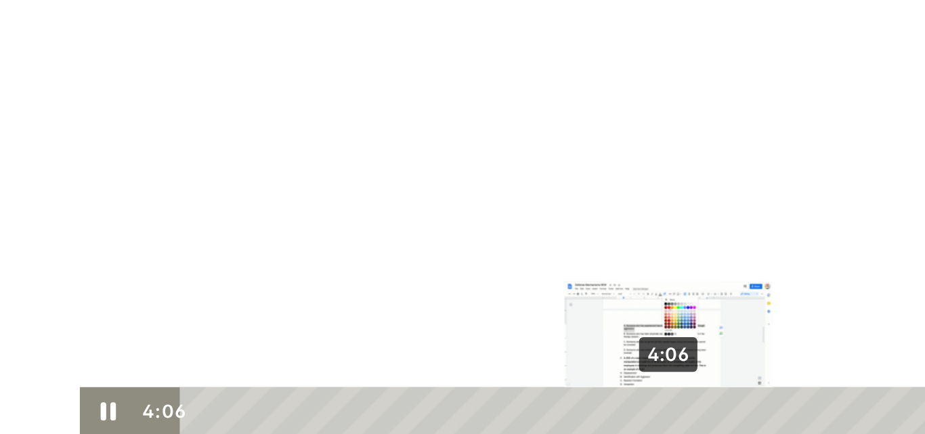
click at [306, 141] on div "Playbar" at bounding box center [309, 140] width 7 height 7
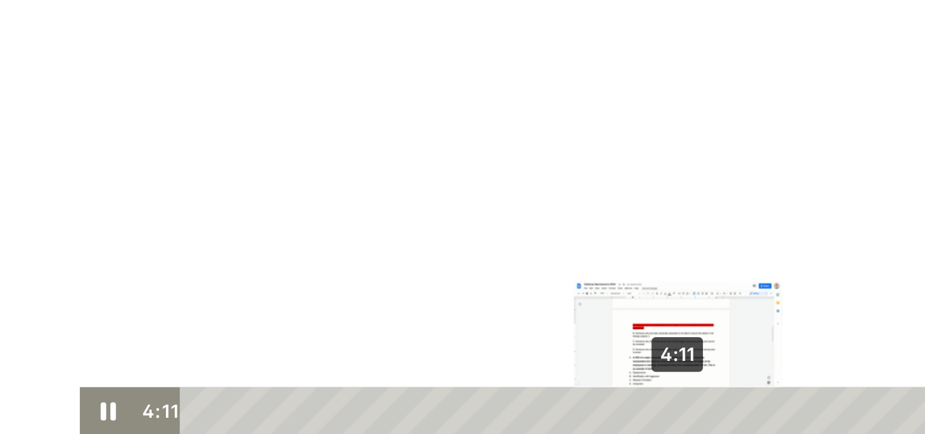
click at [311, 140] on div "Playbar" at bounding box center [314, 140] width 7 height 7
click at [312, 140] on div "Playbar" at bounding box center [315, 140] width 7 height 7
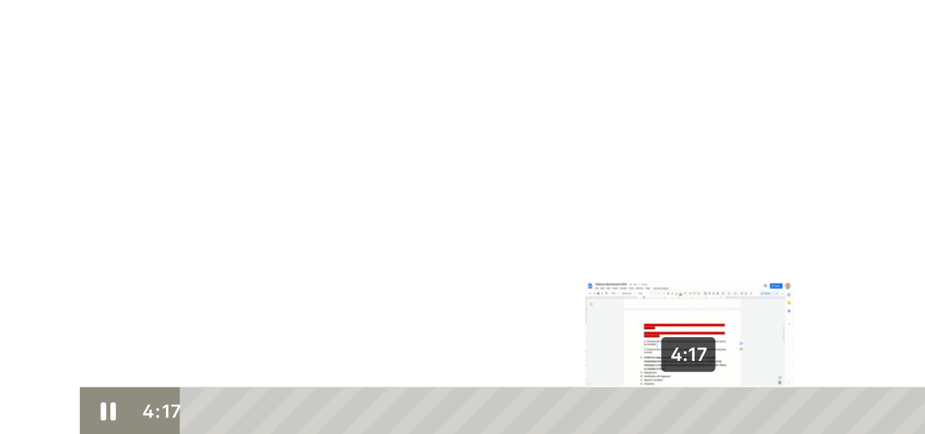
click at [316, 140] on div "Playbar" at bounding box center [319, 140] width 7 height 7
click at [318, 140] on div "Playbar" at bounding box center [321, 140] width 7 height 7
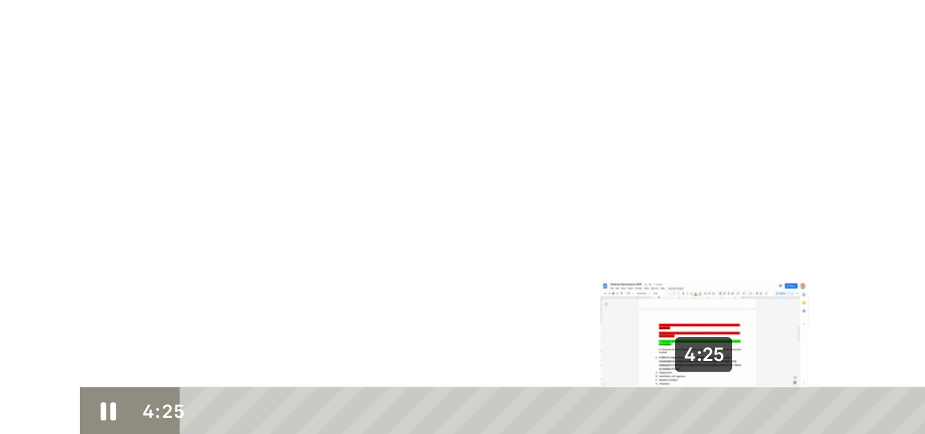
click at [324, 140] on div "Playbar" at bounding box center [327, 140] width 7 height 7
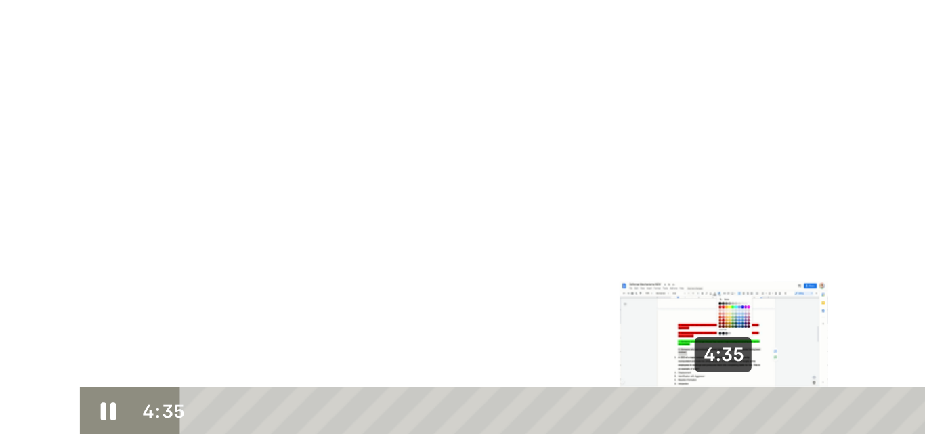
click at [333, 140] on div "Playbar" at bounding box center [336, 140] width 7 height 7
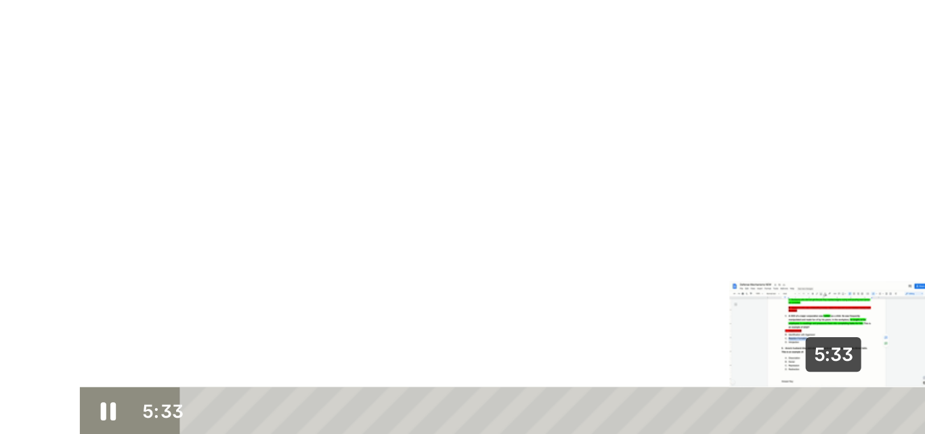
click at [386, 140] on div "5:33" at bounding box center [274, 140] width 387 height 23
click at [391, 140] on div "Playbar" at bounding box center [394, 140] width 7 height 7
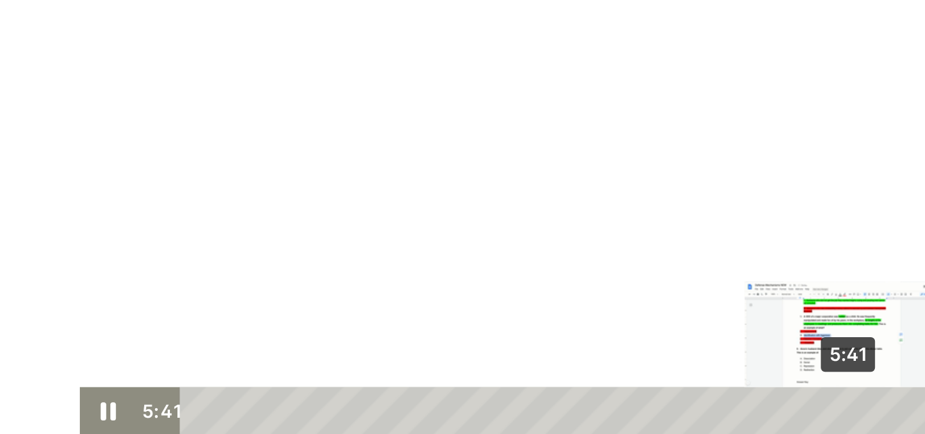
click at [394, 140] on div "Playbar" at bounding box center [397, 140] width 7 height 7
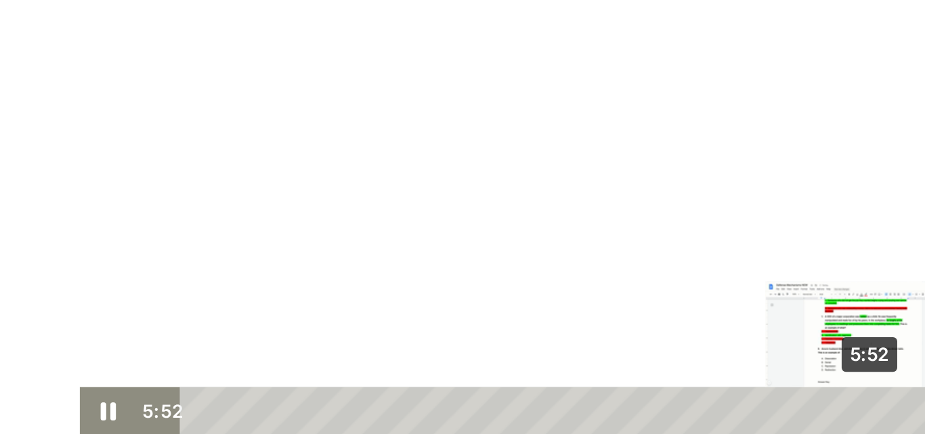
click at [404, 139] on div "5:52" at bounding box center [274, 140] width 387 height 23
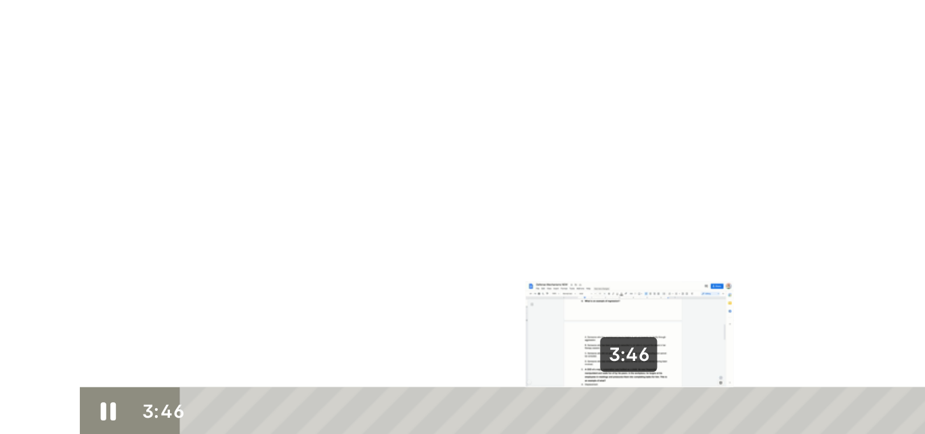
click at [287, 141] on div "3:46" at bounding box center [274, 140] width 387 height 23
click at [284, 140] on div "Playbar" at bounding box center [287, 140] width 7 height 7
click at [282, 140] on div "Playbar" at bounding box center [285, 140] width 7 height 7
click at [288, 140] on div "3:47" at bounding box center [274, 140] width 387 height 23
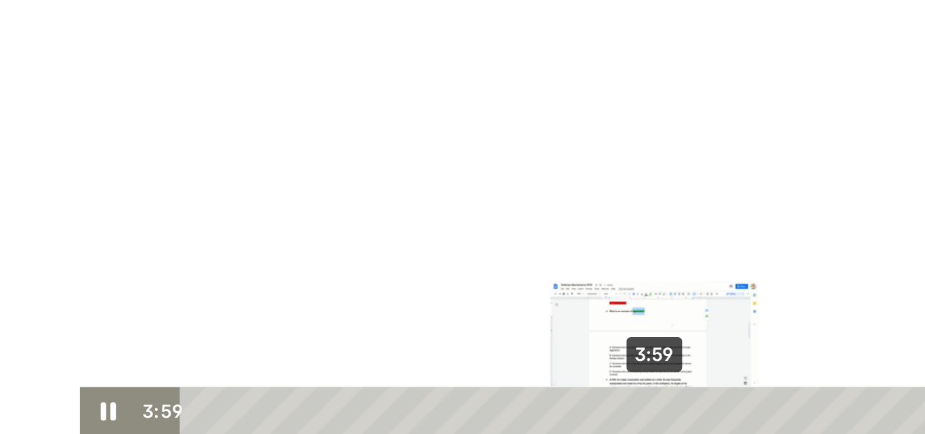
click at [299, 140] on div "3:59" at bounding box center [274, 140] width 387 height 23
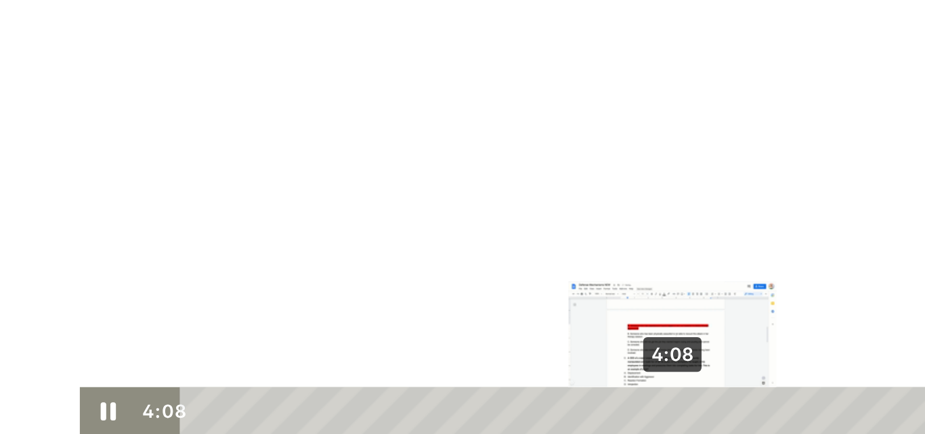
click at [307, 142] on div "4:08" at bounding box center [274, 140] width 387 height 23
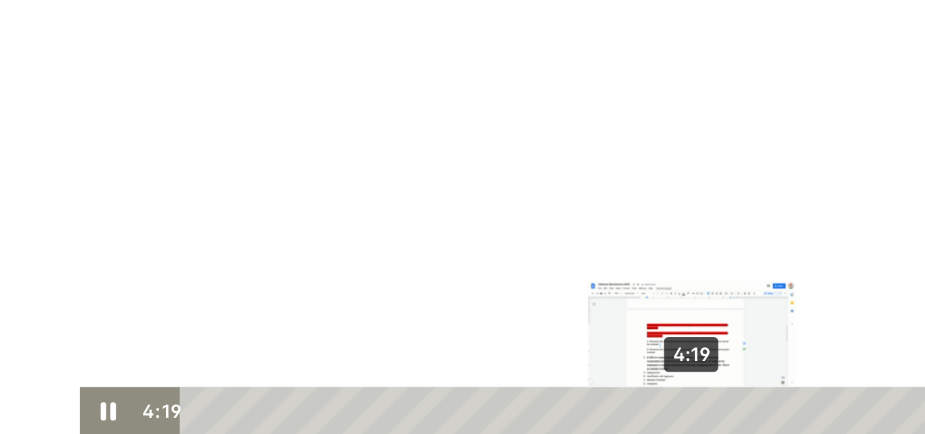
click at [317, 141] on div "4:19" at bounding box center [274, 140] width 387 height 23
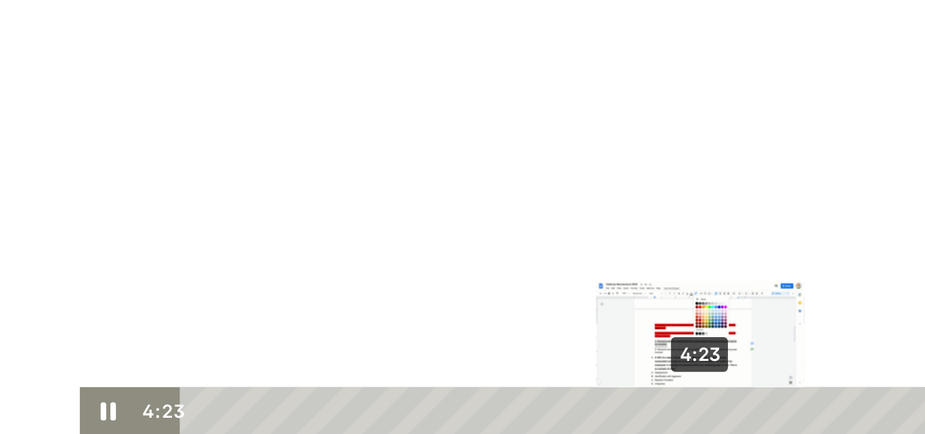
click at [322, 140] on div "Playbar" at bounding box center [325, 140] width 7 height 7
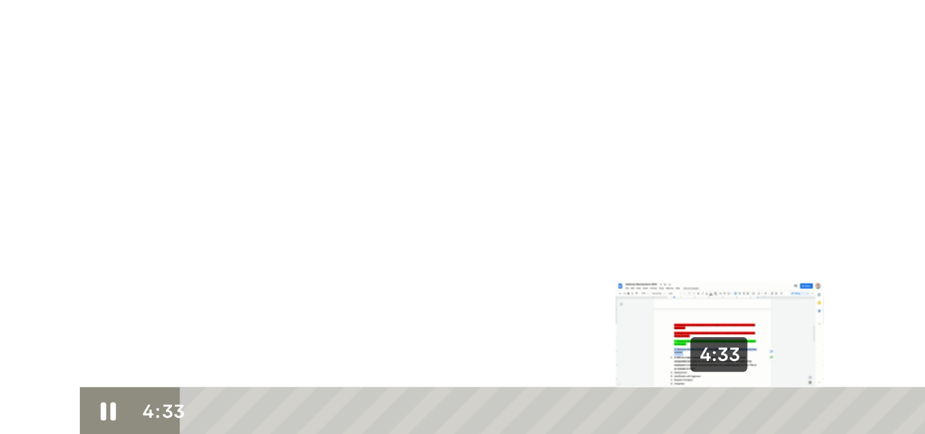
click at [331, 140] on div "4:33" at bounding box center [274, 140] width 387 height 23
click at [333, 140] on div "Playbar" at bounding box center [336, 140] width 7 height 7
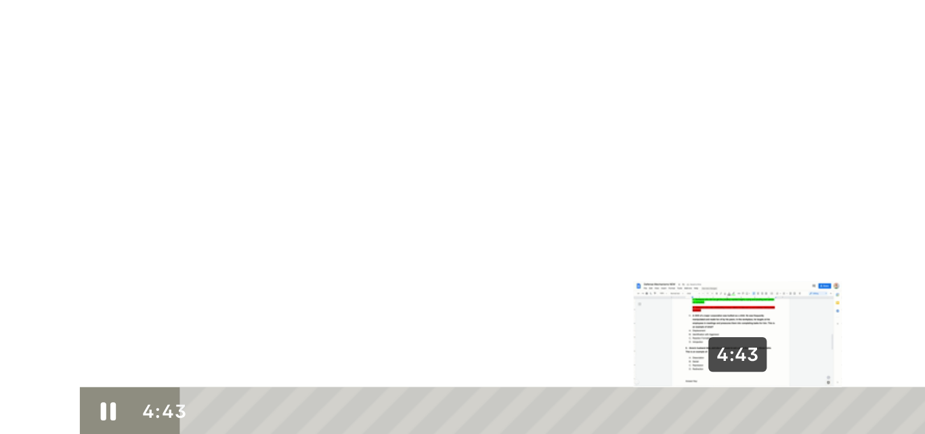
click at [339, 140] on div "4:43" at bounding box center [274, 140] width 387 height 23
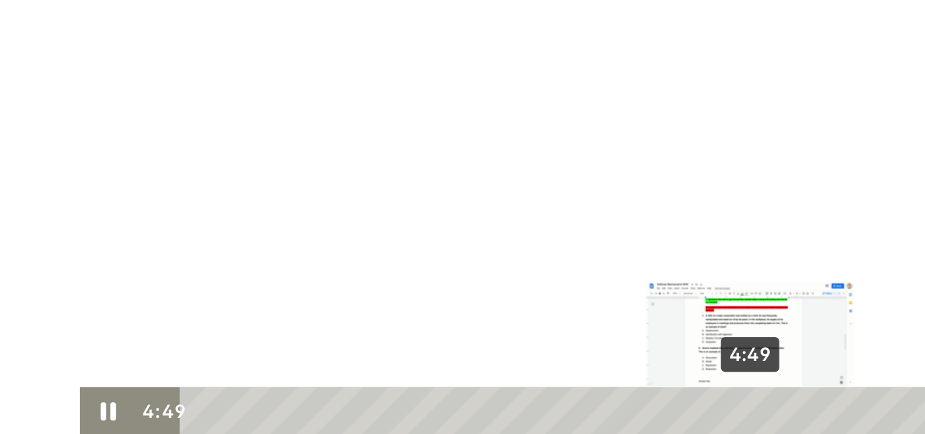
click at [346, 140] on div "Playbar" at bounding box center [349, 140] width 7 height 7
click at [350, 140] on div "4:54" at bounding box center [274, 140] width 387 height 23
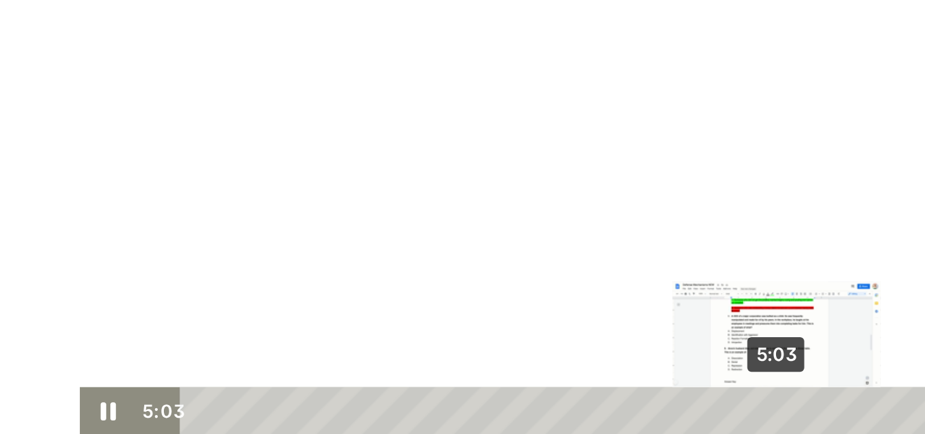
click at [358, 140] on div "5:03" at bounding box center [274, 140] width 387 height 23
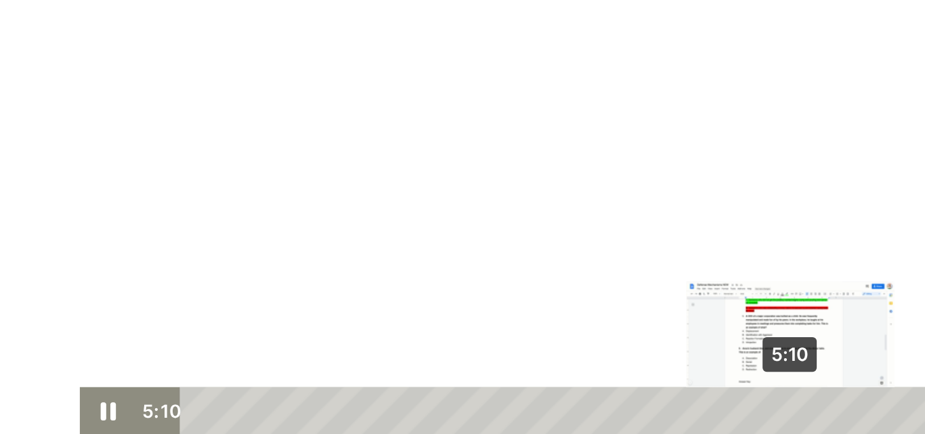
click at [366, 141] on div "Playbar" at bounding box center [369, 140] width 7 height 7
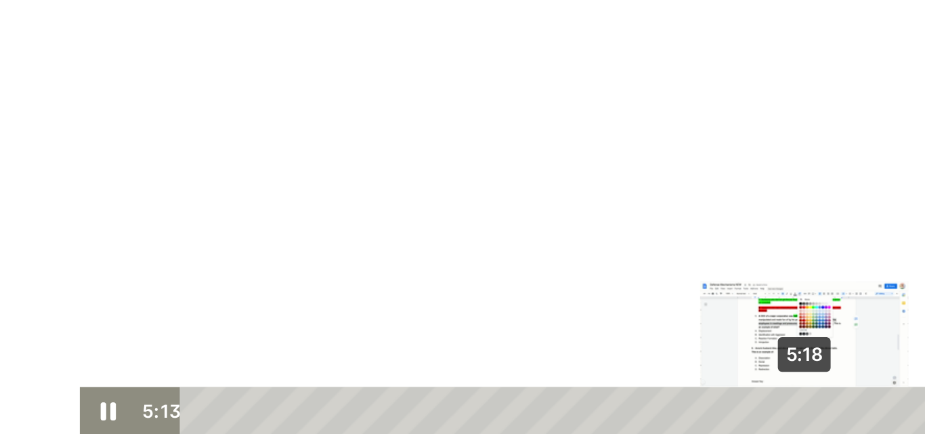
click at [372, 139] on div "5:18" at bounding box center [274, 140] width 387 height 23
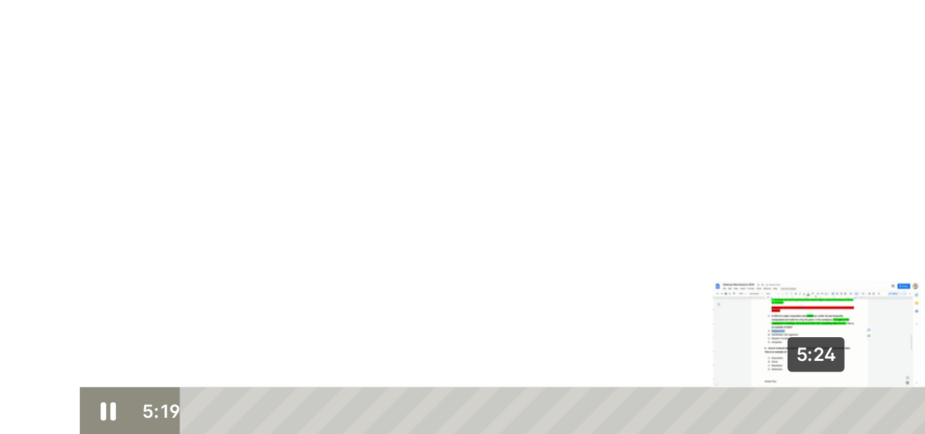
click at [378, 140] on div "5:24" at bounding box center [274, 140] width 387 height 23
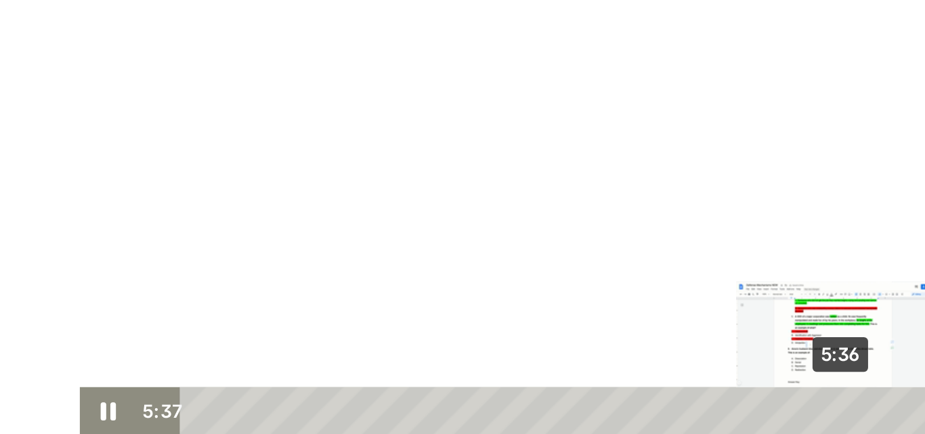
click at [389, 140] on div "5:36" at bounding box center [274, 140] width 387 height 23
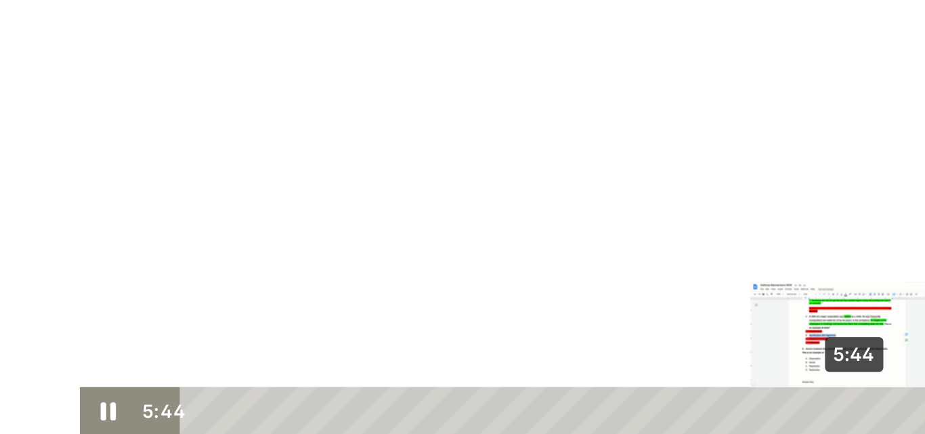
click at [396, 140] on div "5:44" at bounding box center [274, 140] width 387 height 23
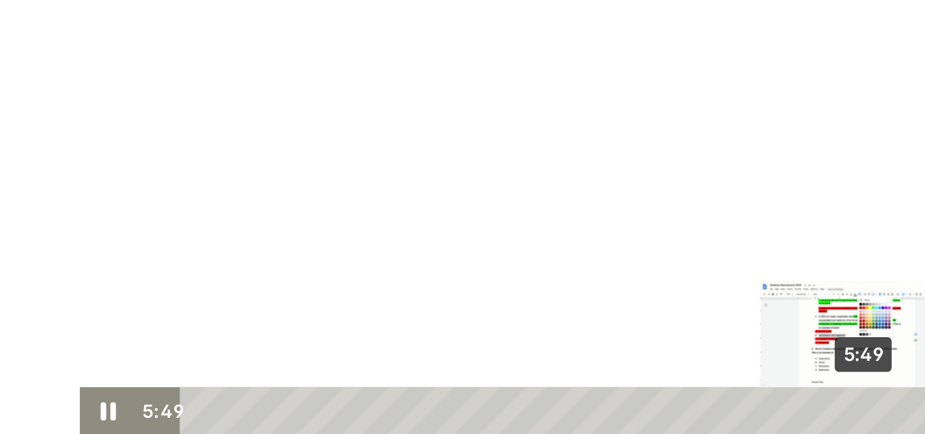
click at [402, 140] on div "Playbar" at bounding box center [405, 140] width 7 height 7
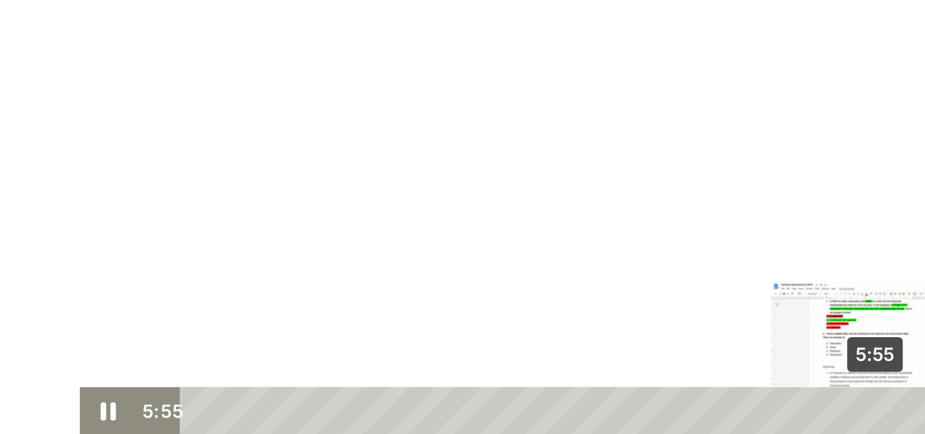
click at [407, 140] on div "Playbar" at bounding box center [410, 140] width 7 height 7
click at [410, 140] on div "Playbar" at bounding box center [413, 140] width 7 height 7
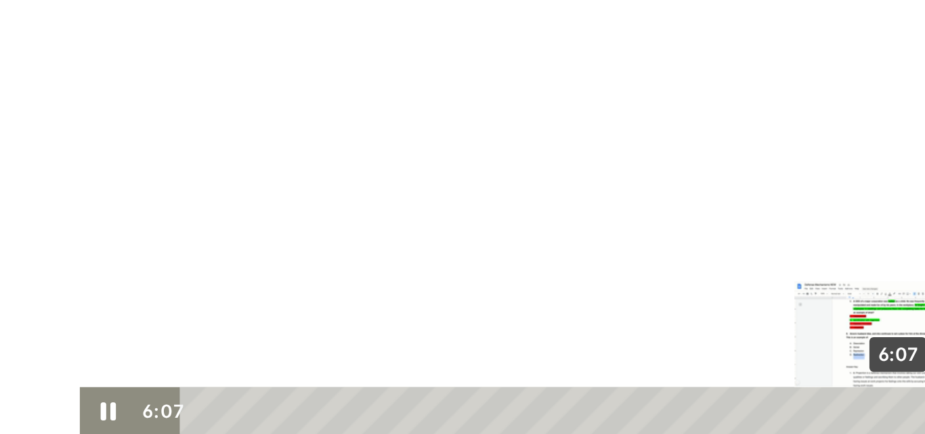
click at [418, 139] on div "6:07" at bounding box center [274, 140] width 387 height 23
click at [423, 140] on div "6:12" at bounding box center [274, 140] width 387 height 23
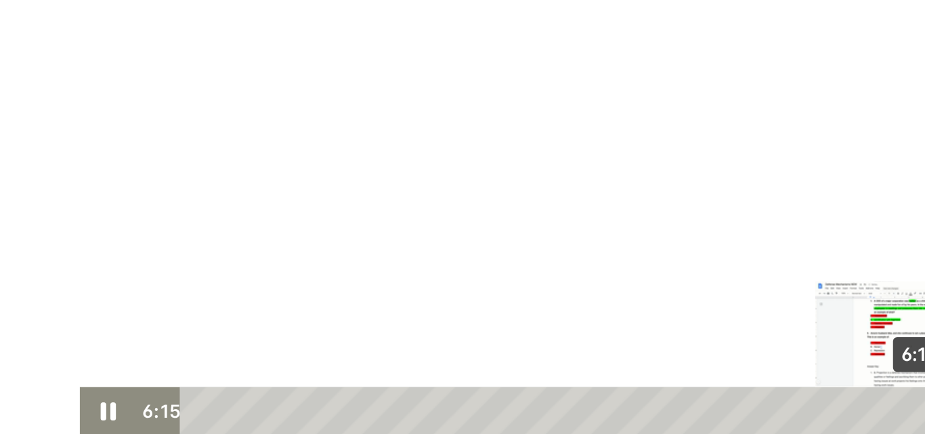
click at [428, 142] on div "6:18" at bounding box center [274, 140] width 387 height 23
click at [434, 140] on div "Playbar" at bounding box center [437, 140] width 7 height 7
click at [436, 140] on div "Playbar" at bounding box center [439, 140] width 7 height 7
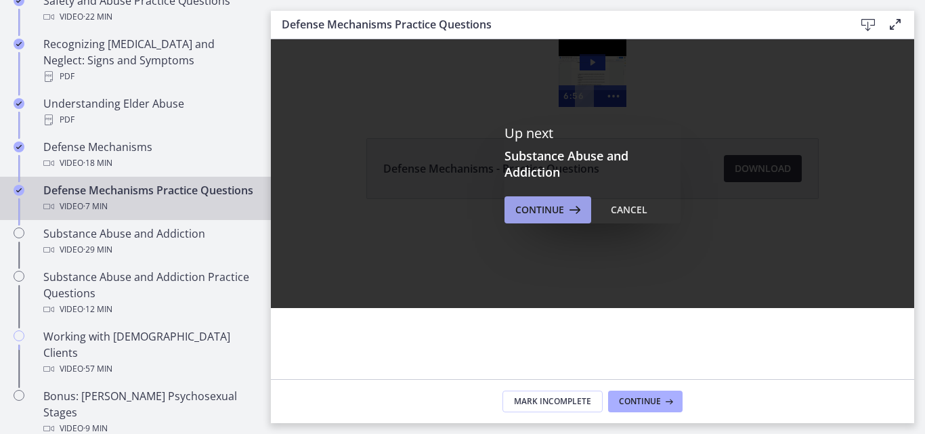
click at [524, 209] on span "Continue" at bounding box center [539, 210] width 49 height 16
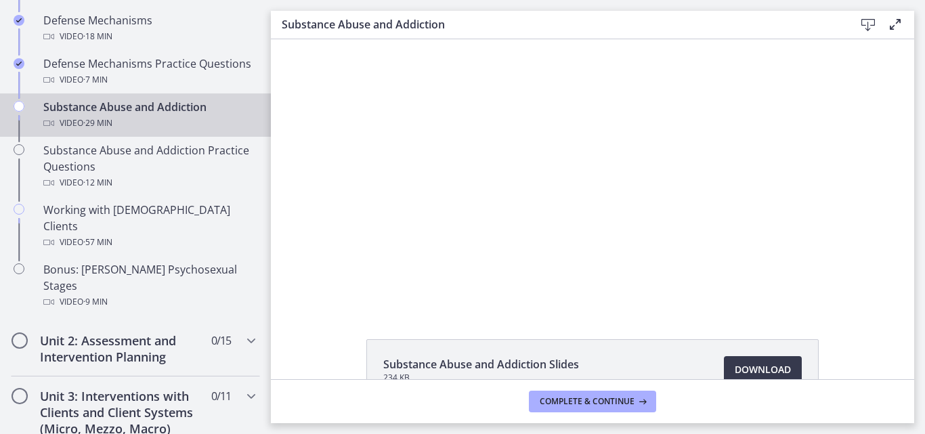
scroll to position [834, 0]
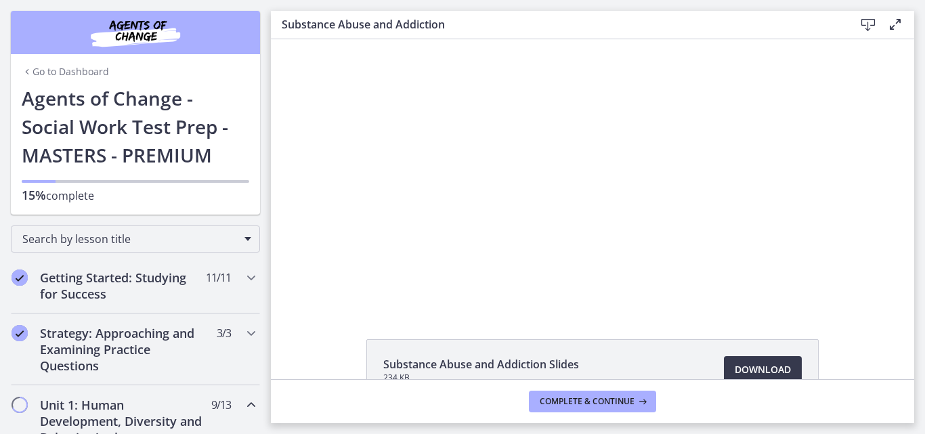
scroll to position [834, 0]
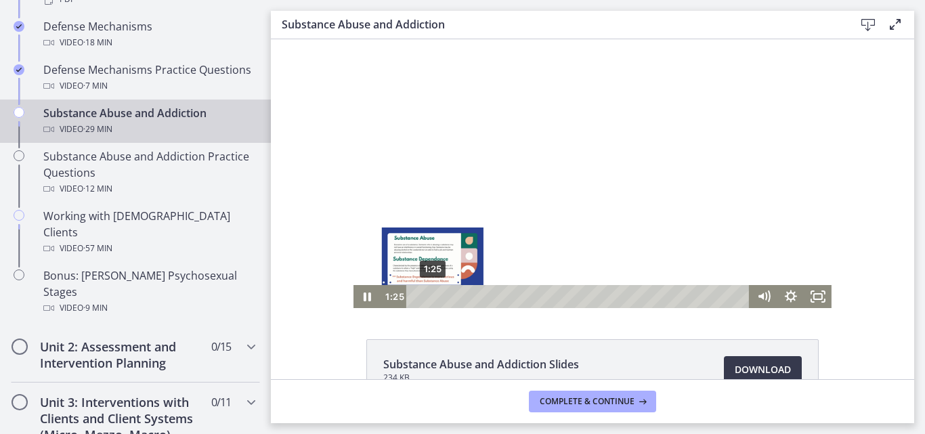
click at [427, 297] on div "1:25" at bounding box center [580, 296] width 327 height 23
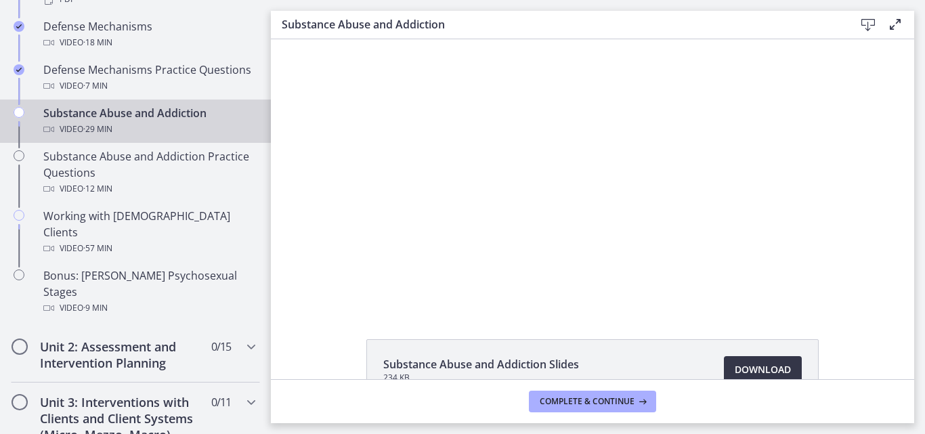
click at [754, 372] on span "Download Opens in a new window" at bounding box center [763, 370] width 56 height 16
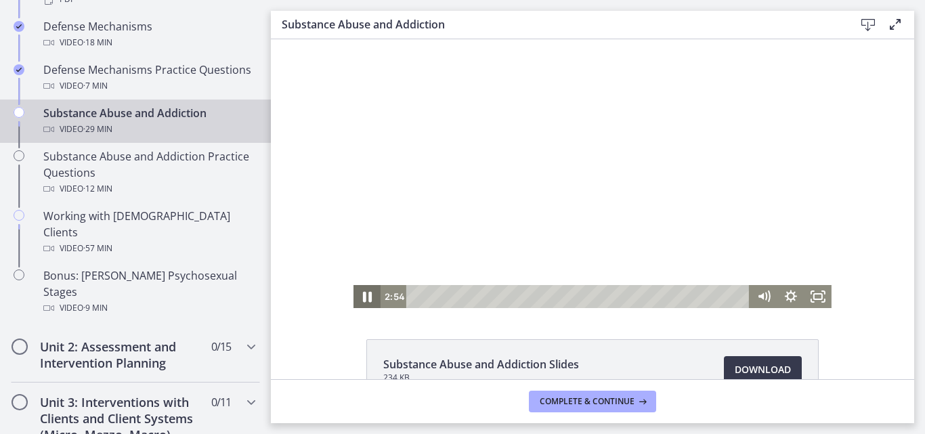
click at [364, 300] on icon "Pause" at bounding box center [367, 297] width 33 height 28
